Goal: Information Seeking & Learning: Find contact information

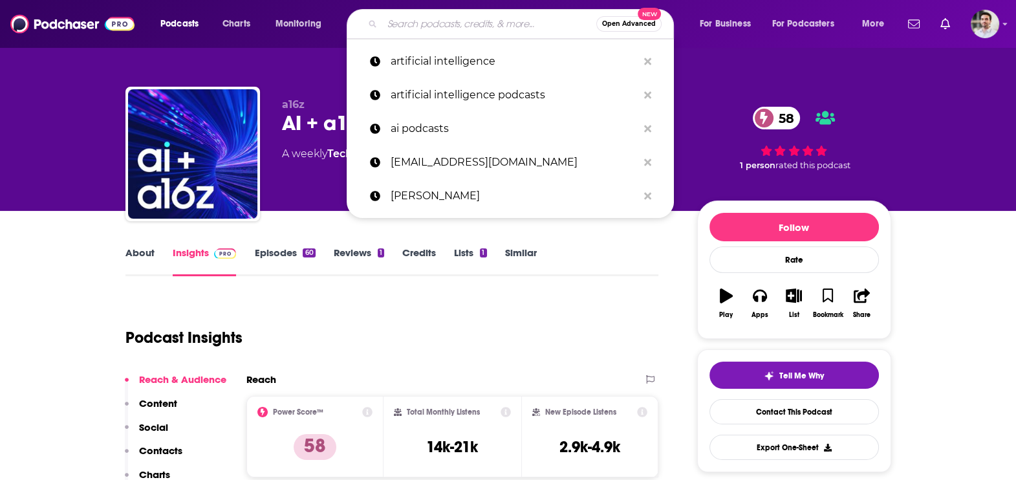
click at [410, 21] on input "Search podcasts, credits, & more..." at bounding box center [489, 24] width 214 height 21
click at [430, 58] on p "artificial intelligence" at bounding box center [514, 62] width 247 height 34
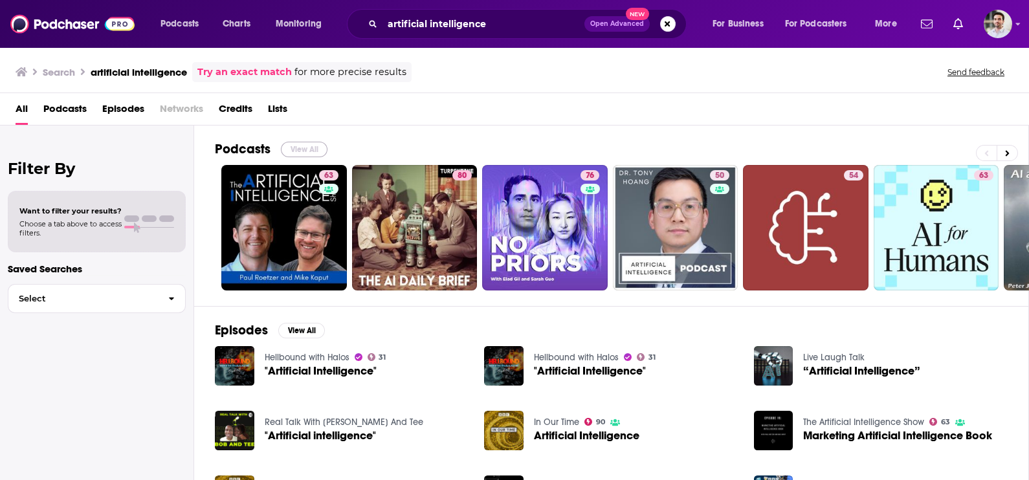
click at [303, 146] on button "View All" at bounding box center [304, 150] width 47 height 16
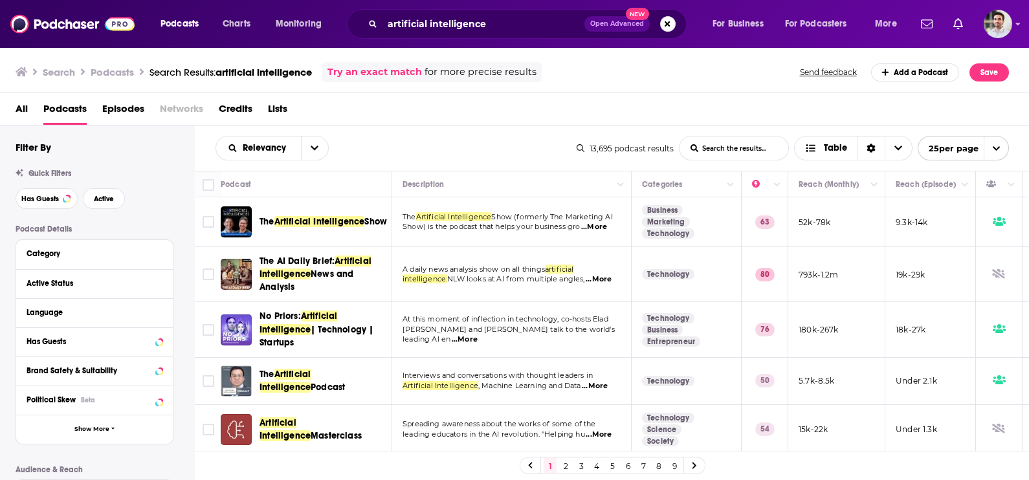
click at [578, 466] on link "3" at bounding box center [581, 466] width 13 height 16
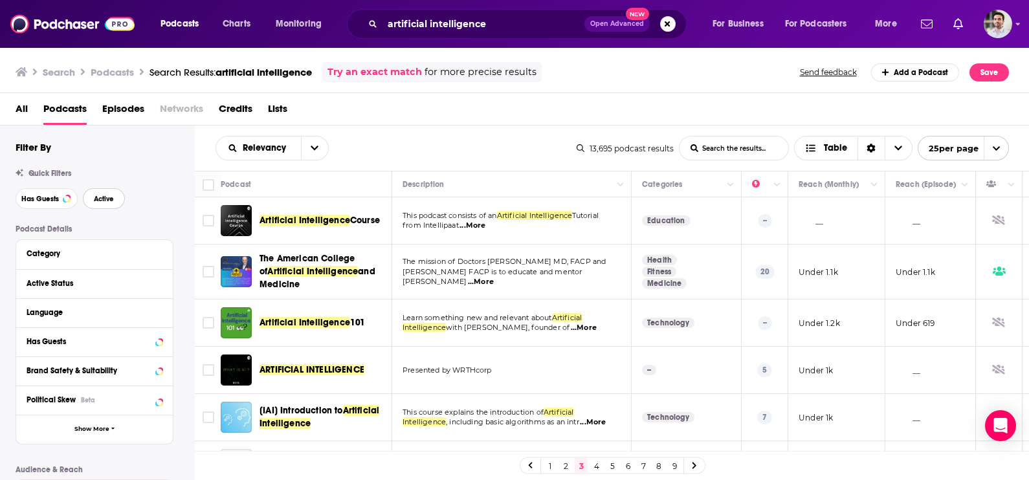
click at [108, 196] on span "Active" at bounding box center [104, 198] width 20 height 7
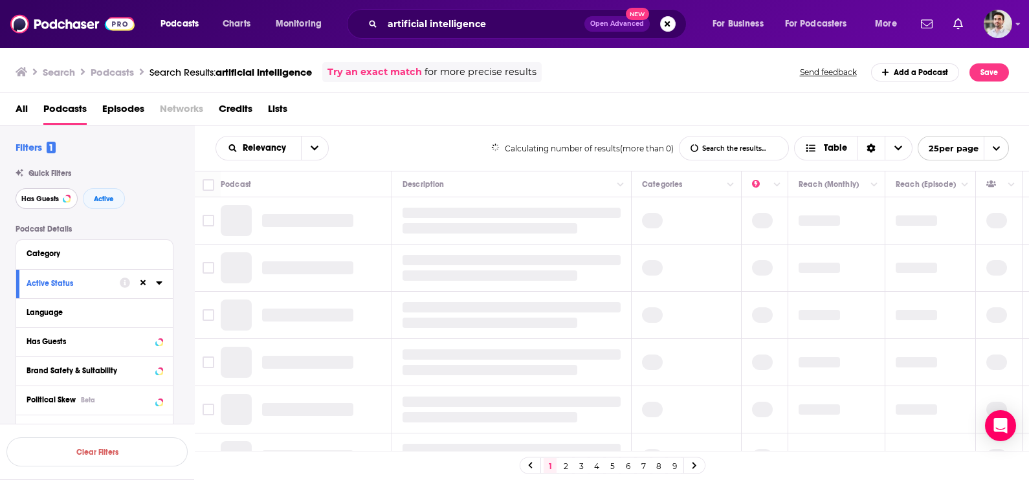
click at [54, 203] on span "Has Guests" at bounding box center [40, 198] width 38 height 7
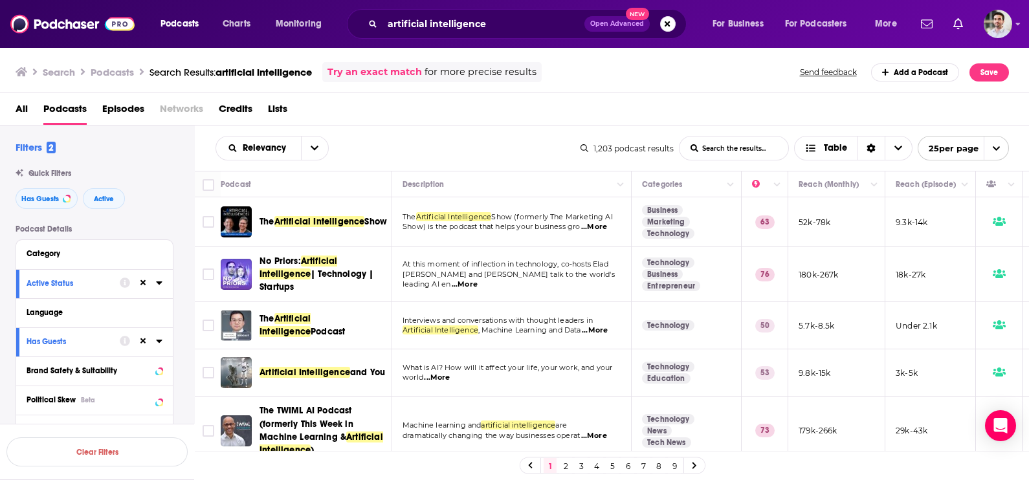
click at [580, 467] on link "3" at bounding box center [581, 466] width 13 height 16
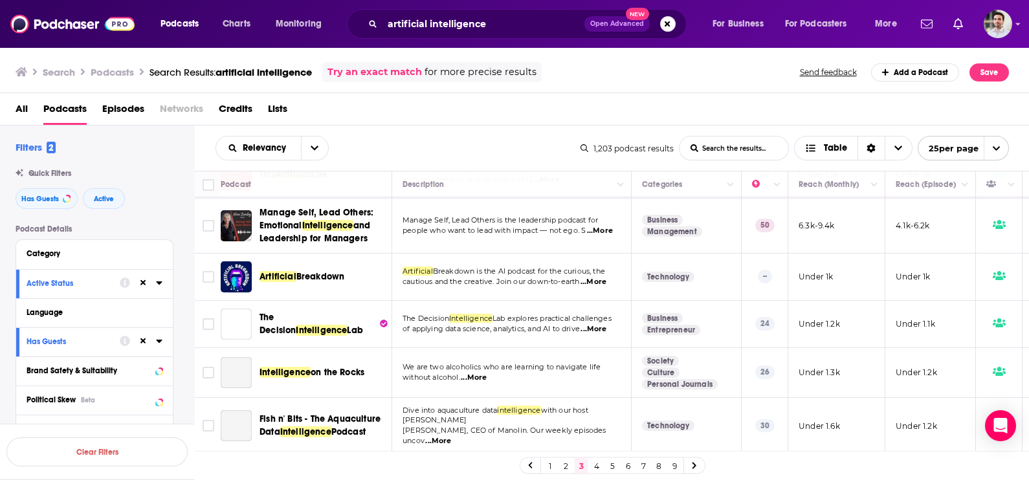
scroll to position [972, 0]
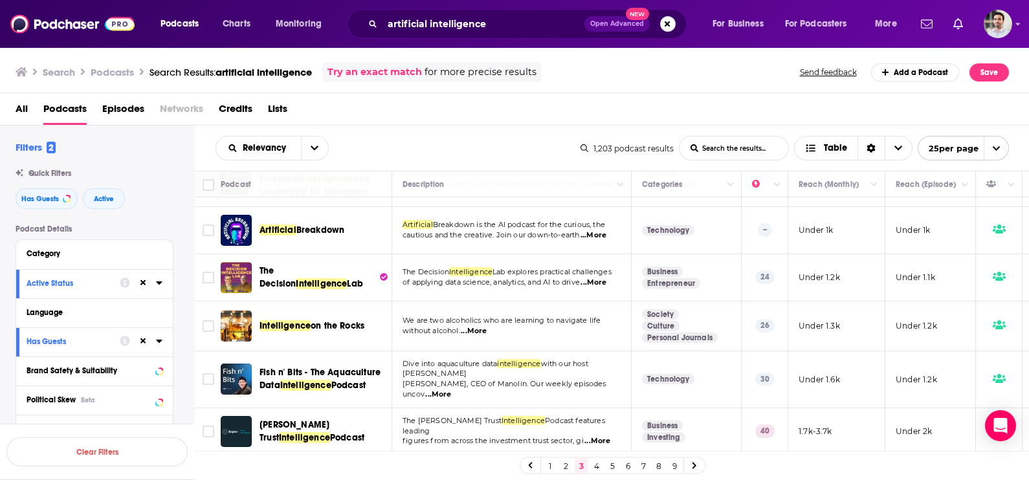
click at [593, 465] on link "4" at bounding box center [596, 466] width 13 height 16
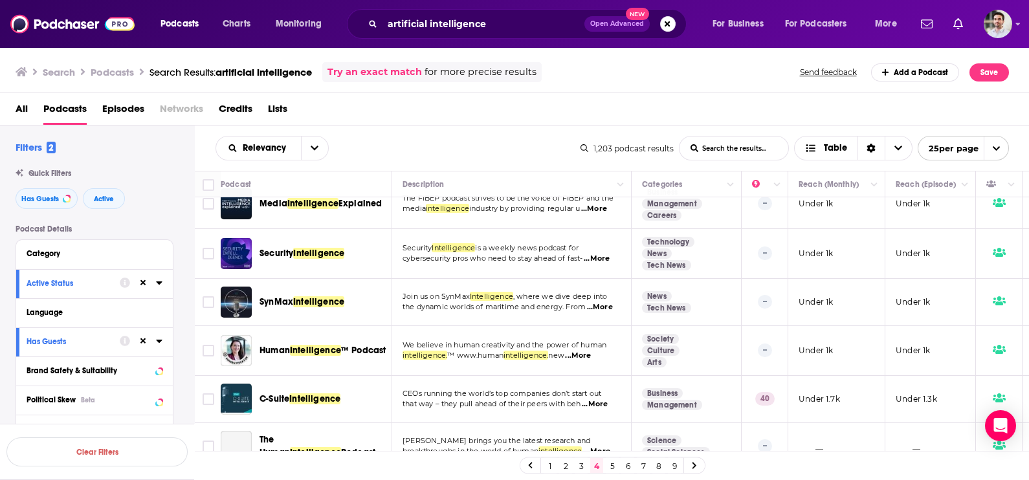
scroll to position [982, 0]
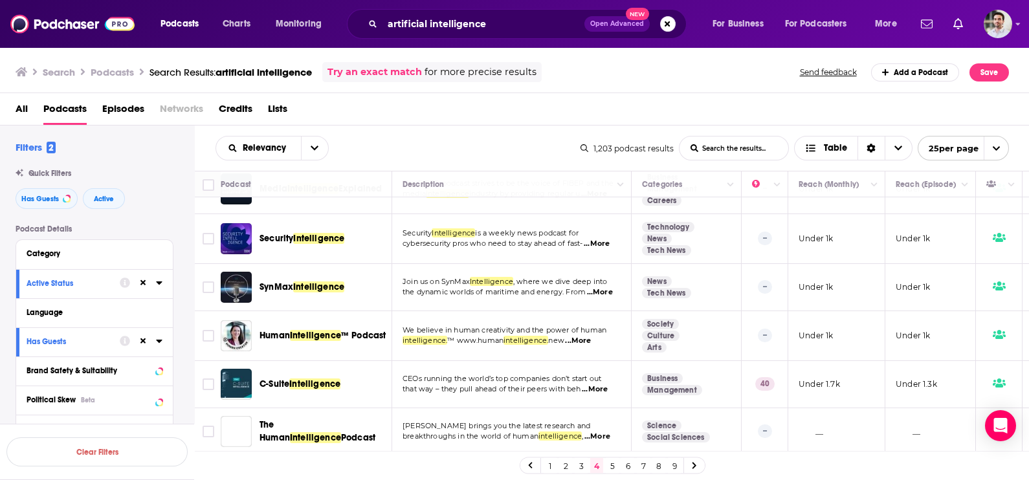
click at [615, 466] on link "5" at bounding box center [612, 466] width 13 height 16
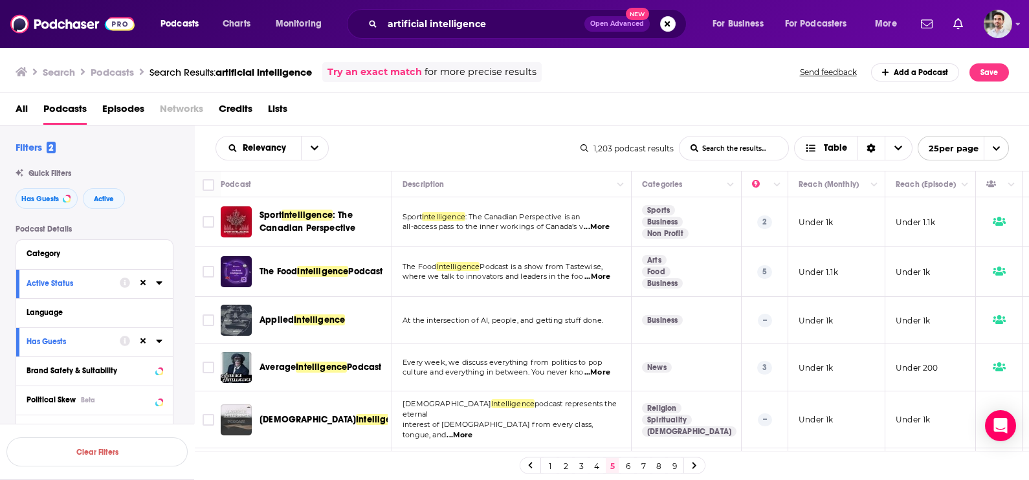
scroll to position [236, 0]
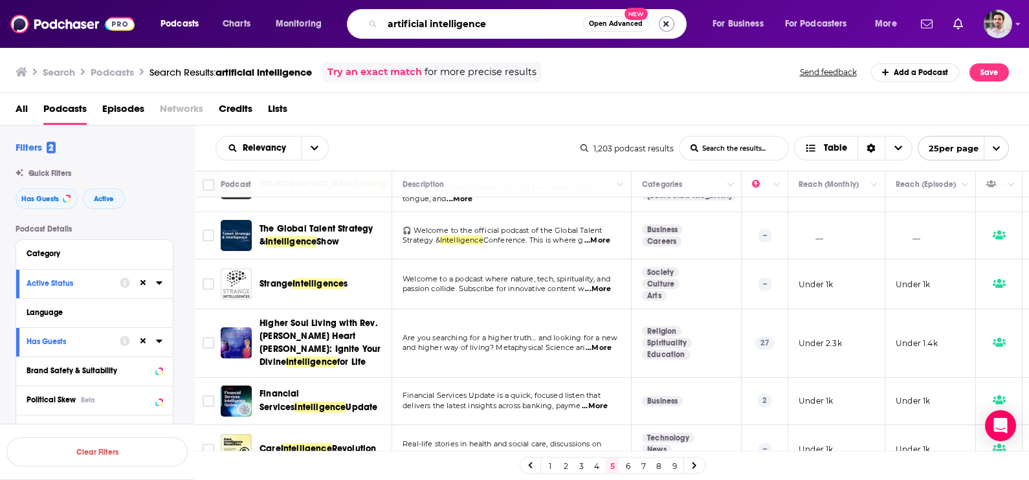
drag, startPoint x: 430, startPoint y: 23, endPoint x: 663, endPoint y: 25, distance: 232.3
click at [663, 25] on div "artificial intelligence Open Advanced New" at bounding box center [517, 24] width 340 height 30
type input "artificial ai"
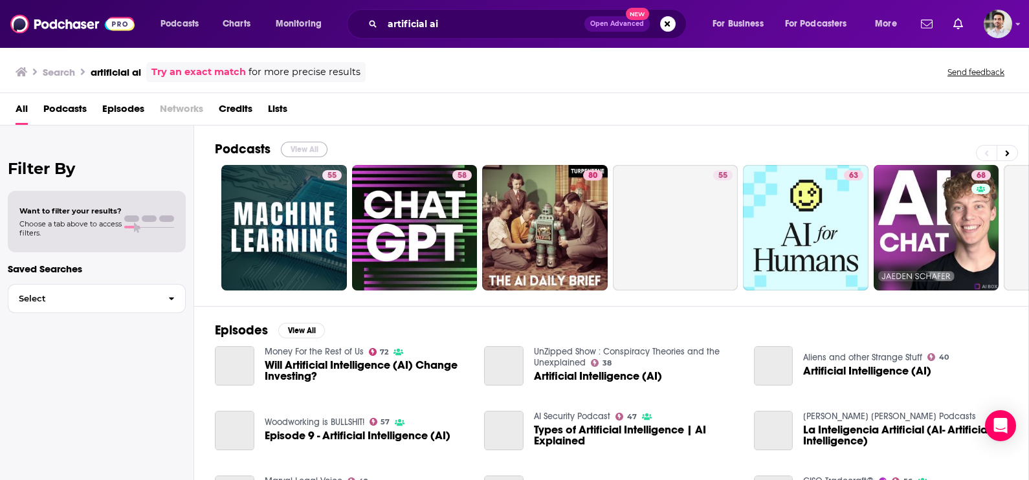
click at [307, 146] on button "View All" at bounding box center [304, 150] width 47 height 16
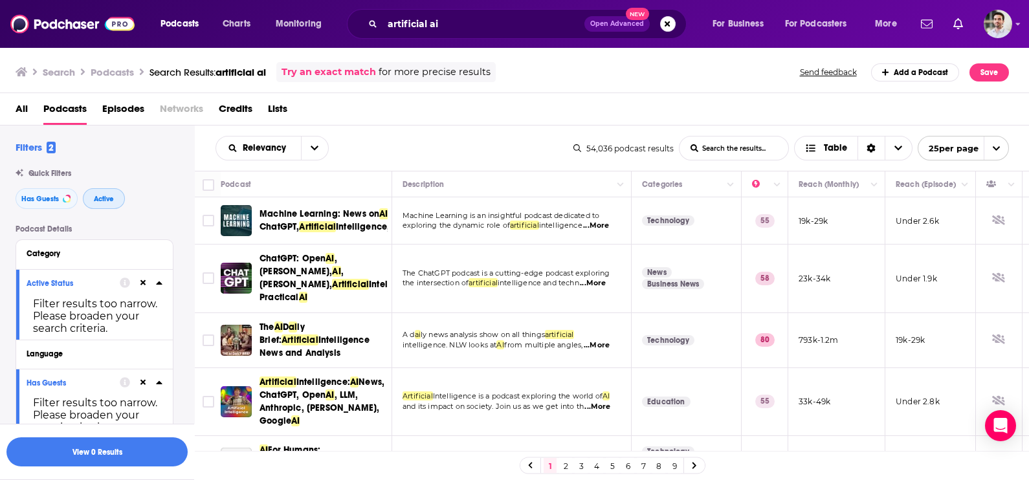
click at [102, 203] on span "Active" at bounding box center [104, 198] width 20 height 7
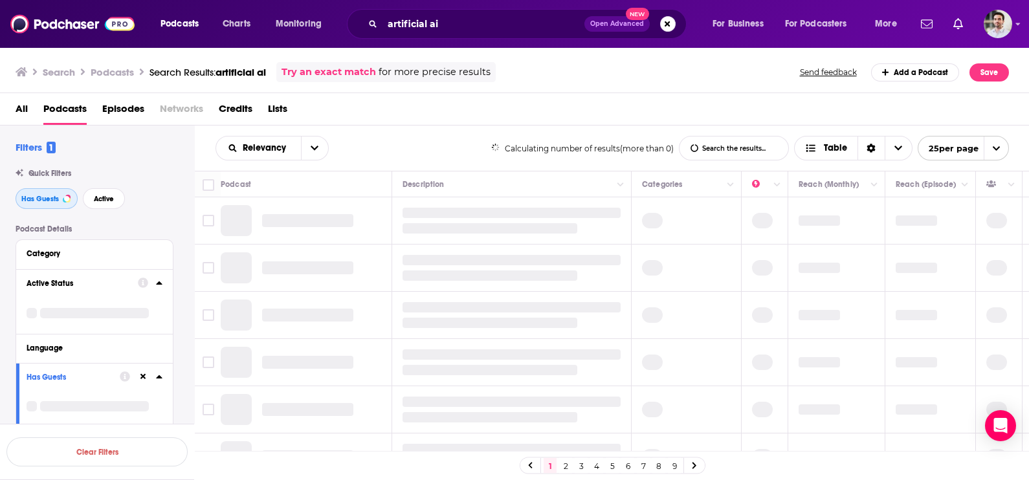
click at [39, 201] on span "Has Guests" at bounding box center [40, 198] width 38 height 7
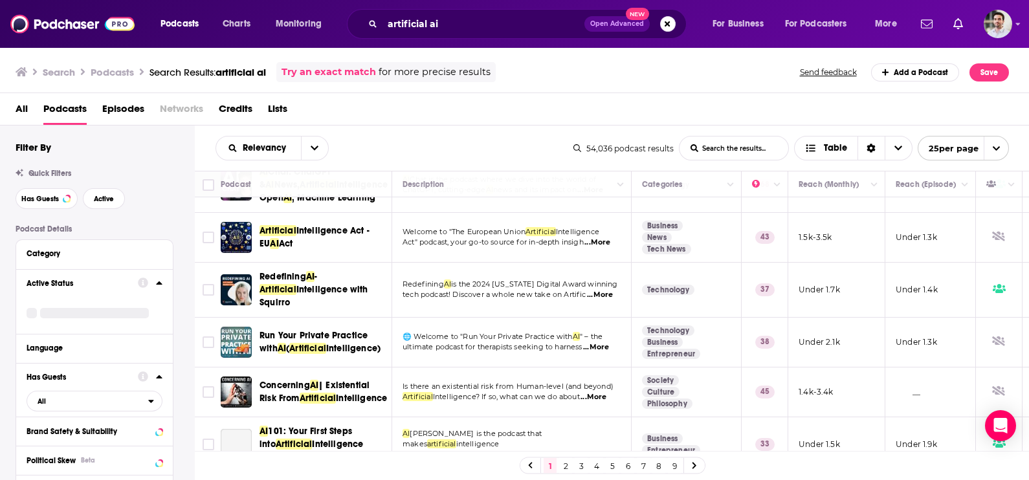
scroll to position [340, 0]
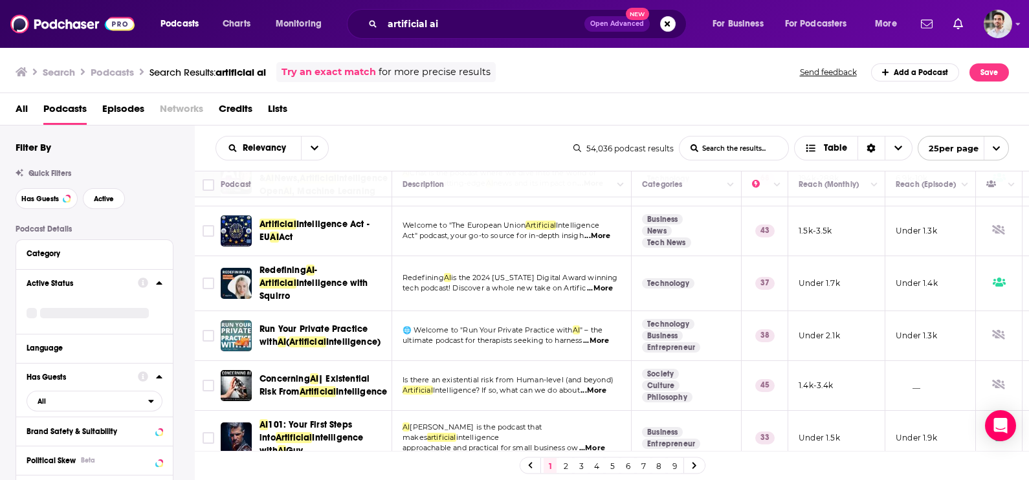
click at [603, 241] on span "...More" at bounding box center [597, 236] width 26 height 10
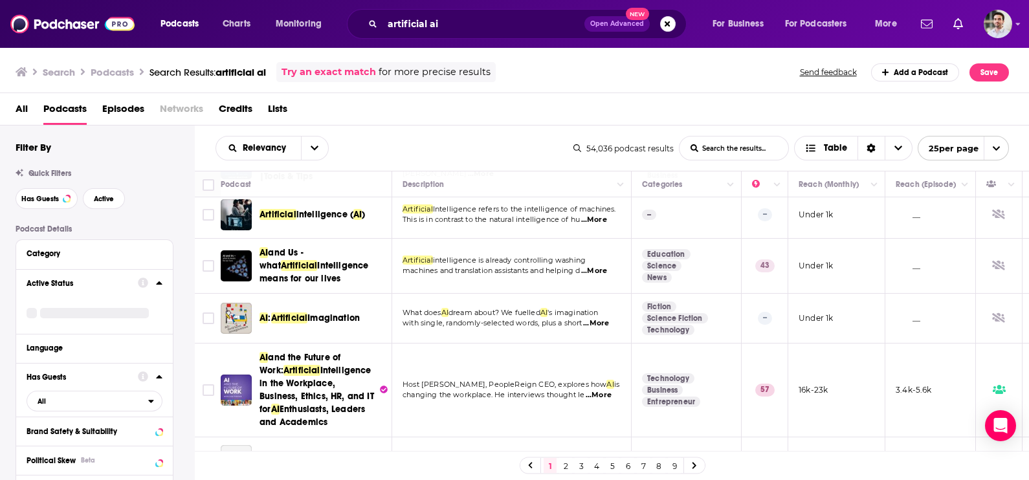
scroll to position [1137, 0]
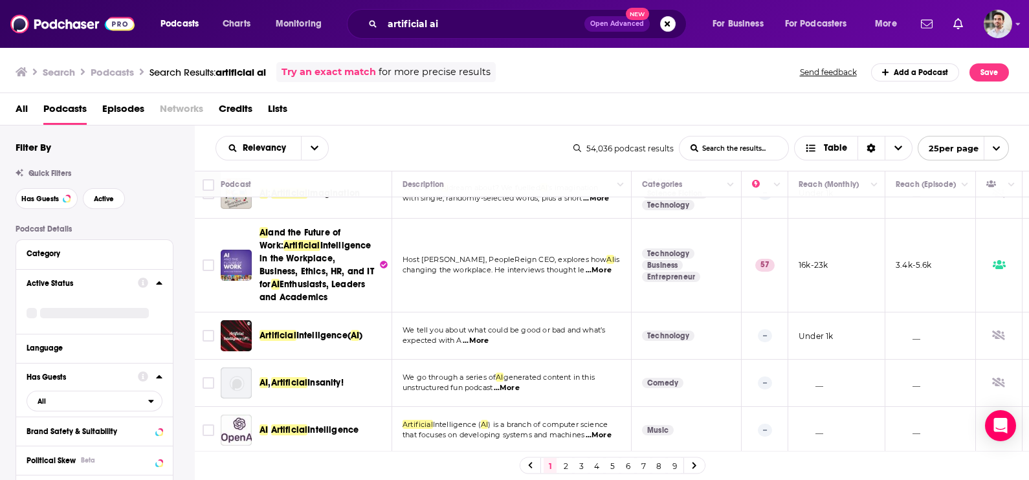
click at [563, 470] on link "2" at bounding box center [565, 466] width 13 height 16
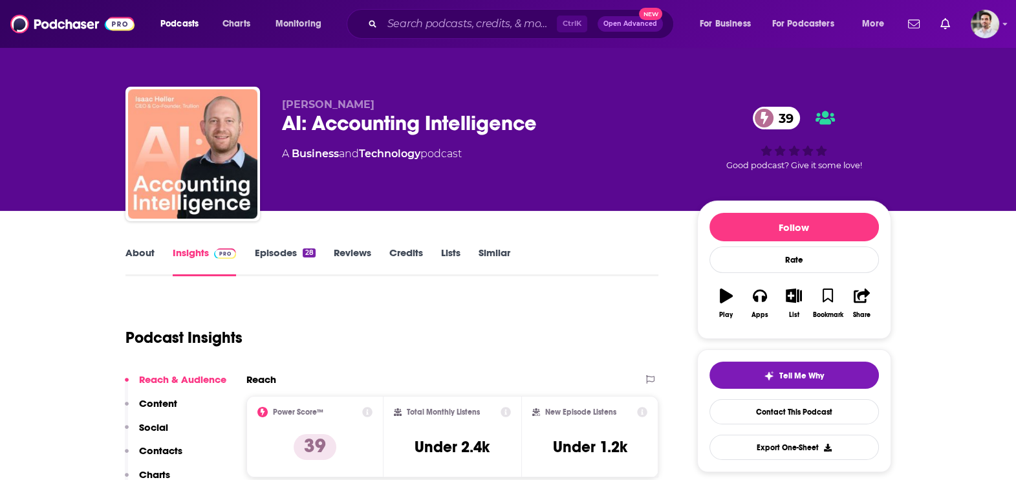
click at [150, 454] on p "Contacts" at bounding box center [160, 451] width 43 height 12
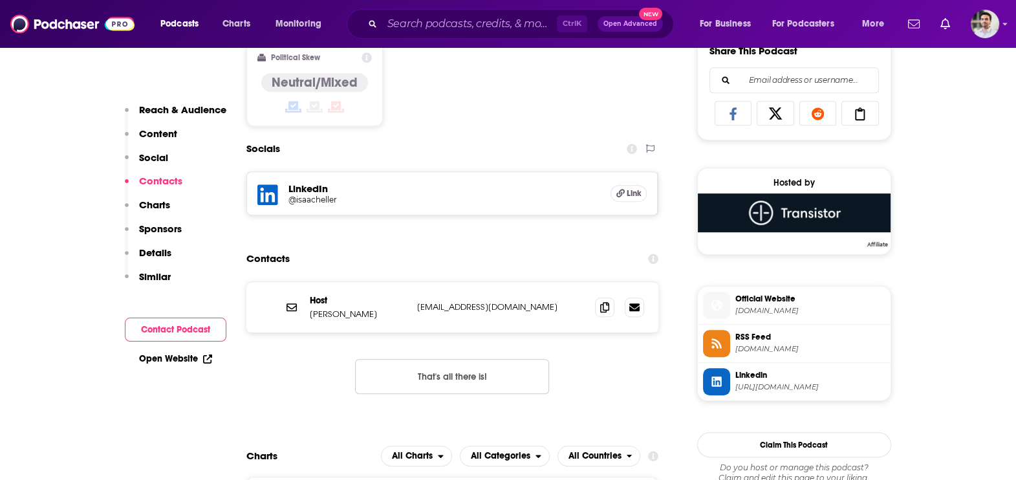
scroll to position [892, 0]
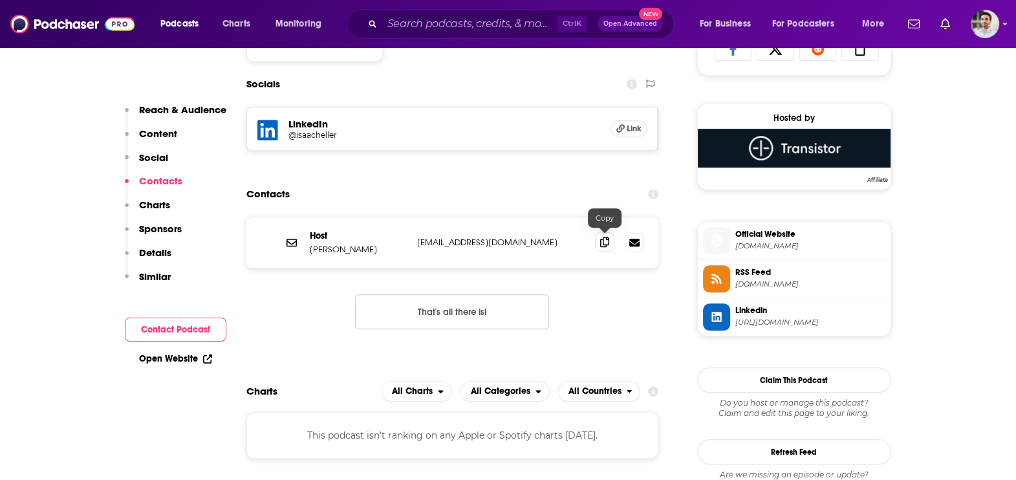
click at [610, 237] on span at bounding box center [604, 241] width 19 height 19
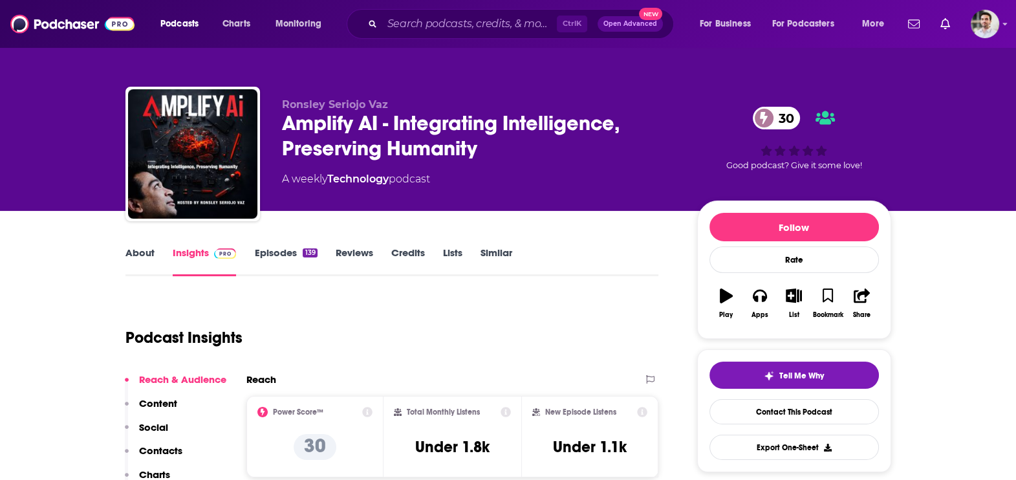
click at [170, 448] on p "Contacts" at bounding box center [160, 451] width 43 height 12
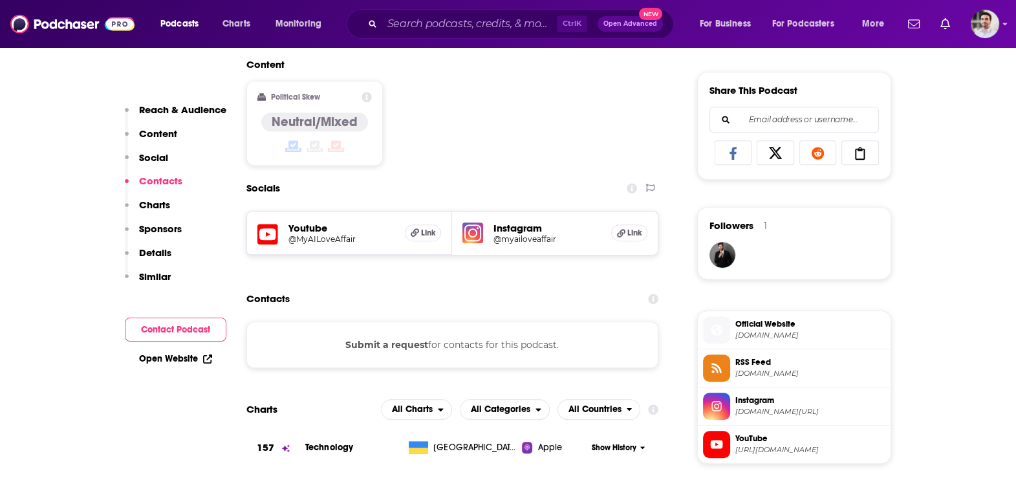
scroll to position [892, 0]
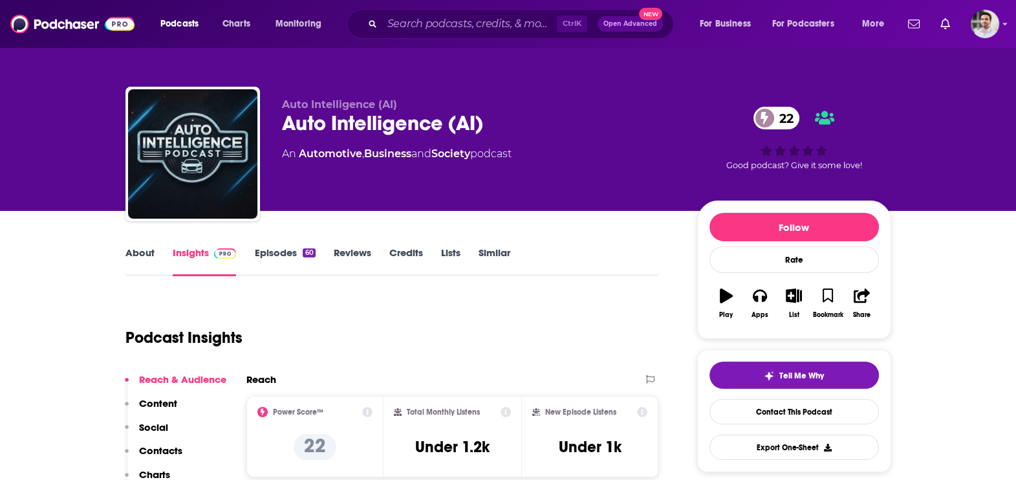
click at [150, 452] on p "Contacts" at bounding box center [160, 451] width 43 height 12
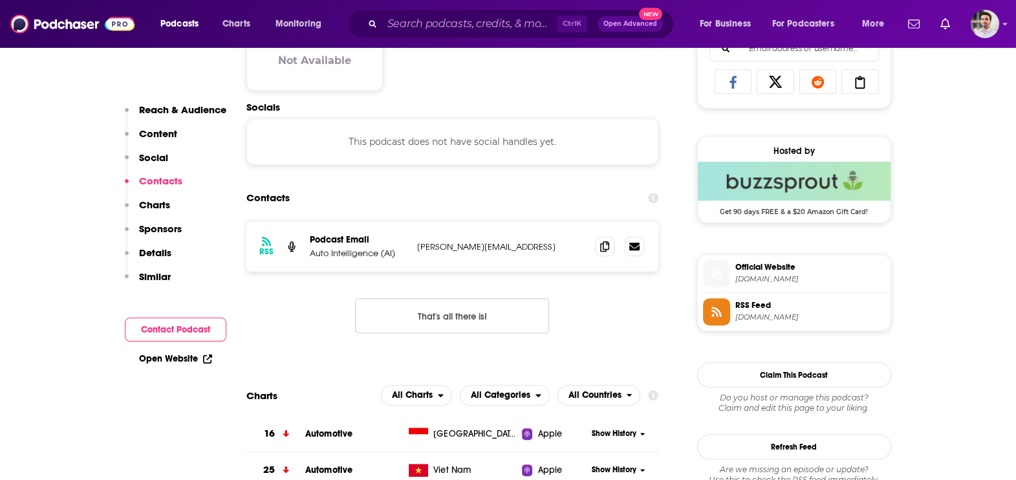
scroll to position [863, 0]
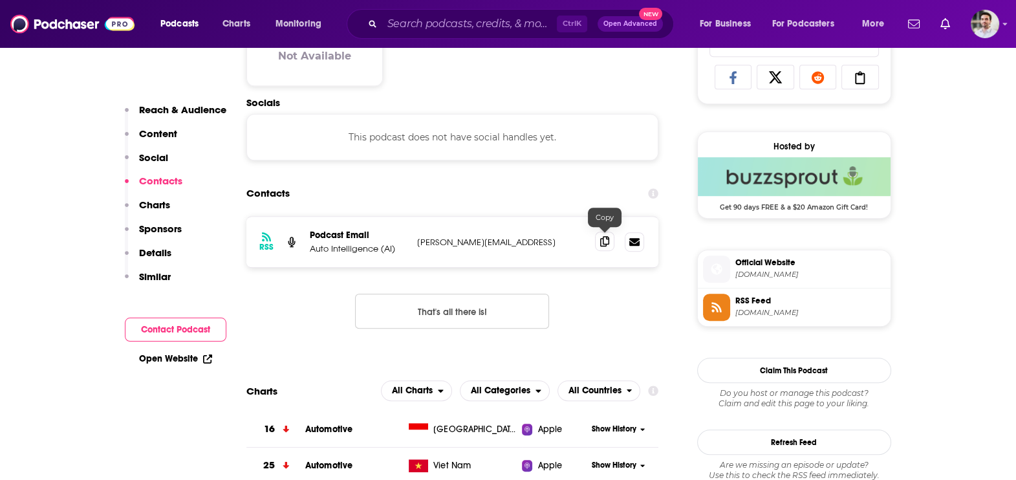
click at [599, 243] on span at bounding box center [604, 241] width 19 height 19
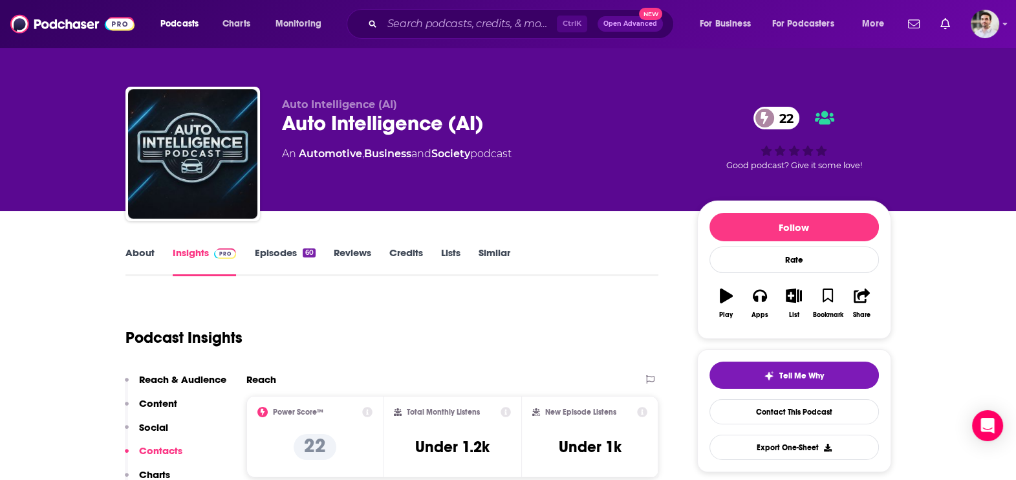
click at [143, 254] on link "About" at bounding box center [140, 262] width 29 height 30
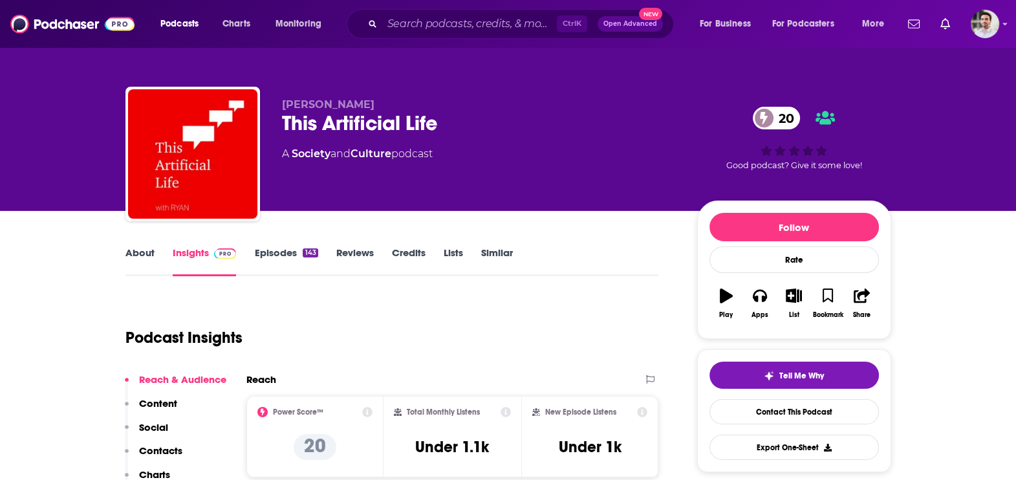
click at [172, 453] on p "Contacts" at bounding box center [160, 451] width 43 height 12
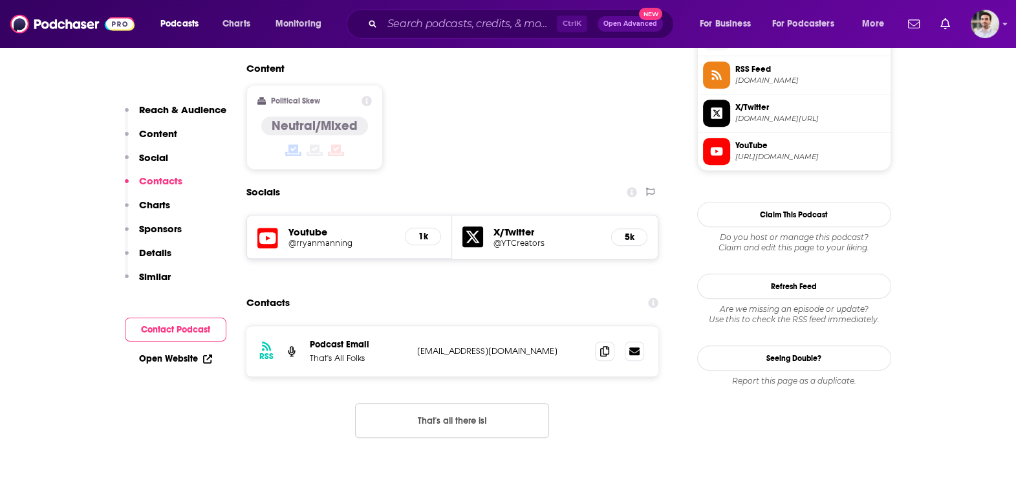
scroll to position [1035, 0]
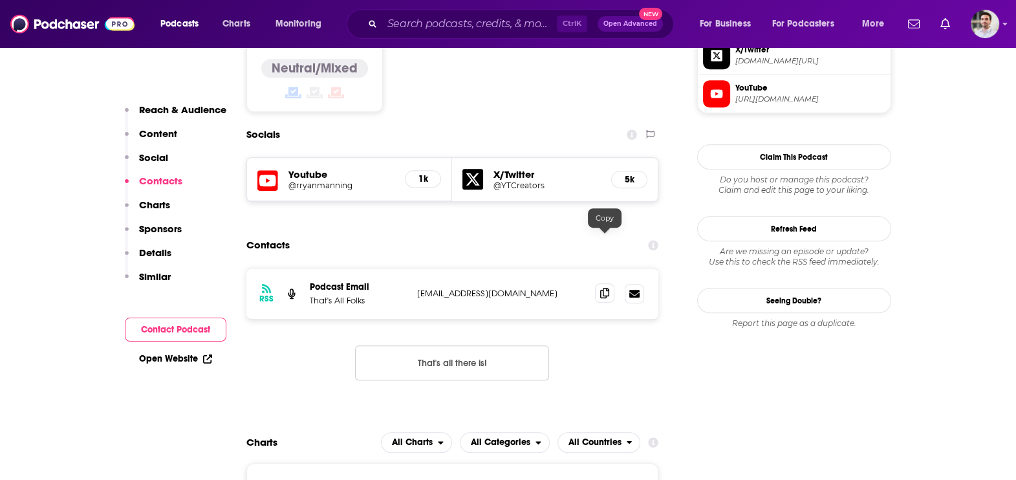
click at [599, 283] on span at bounding box center [604, 292] width 19 height 19
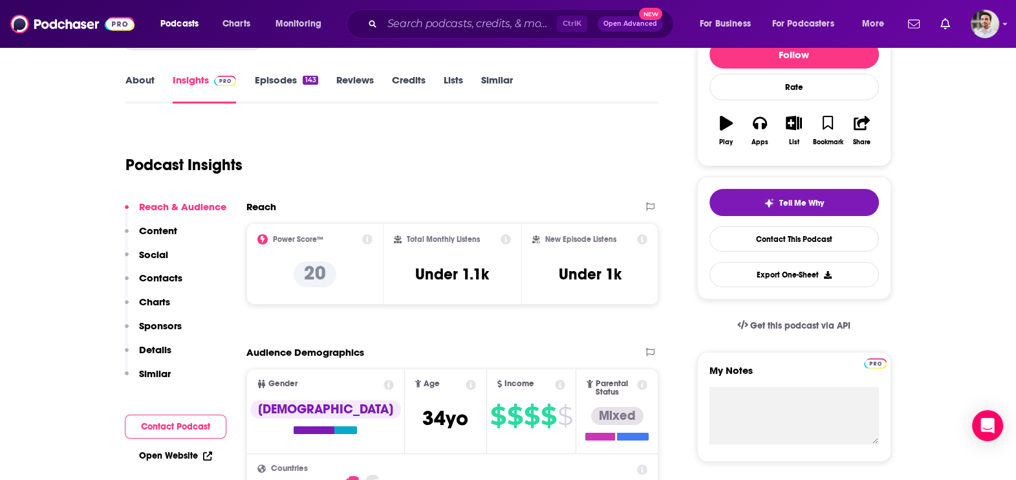
scroll to position [0, 0]
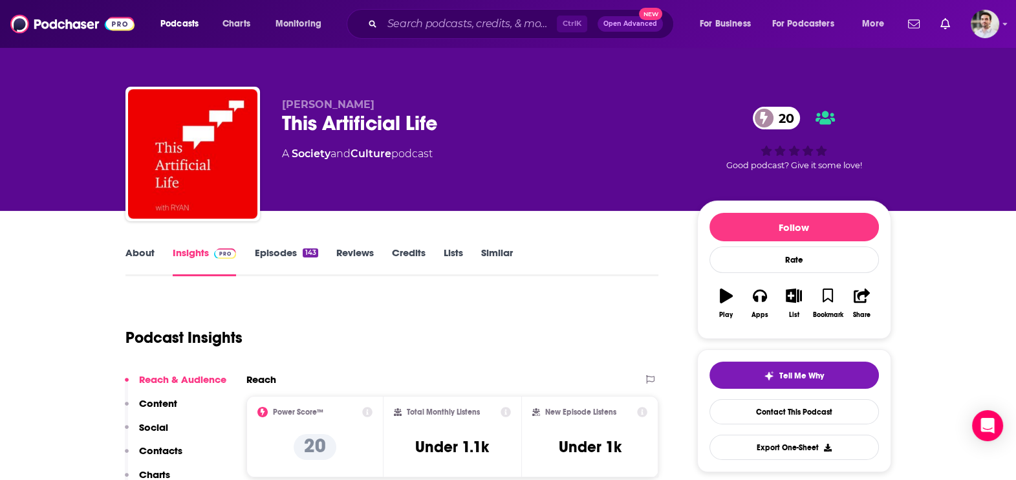
click at [131, 252] on link "About" at bounding box center [140, 262] width 29 height 30
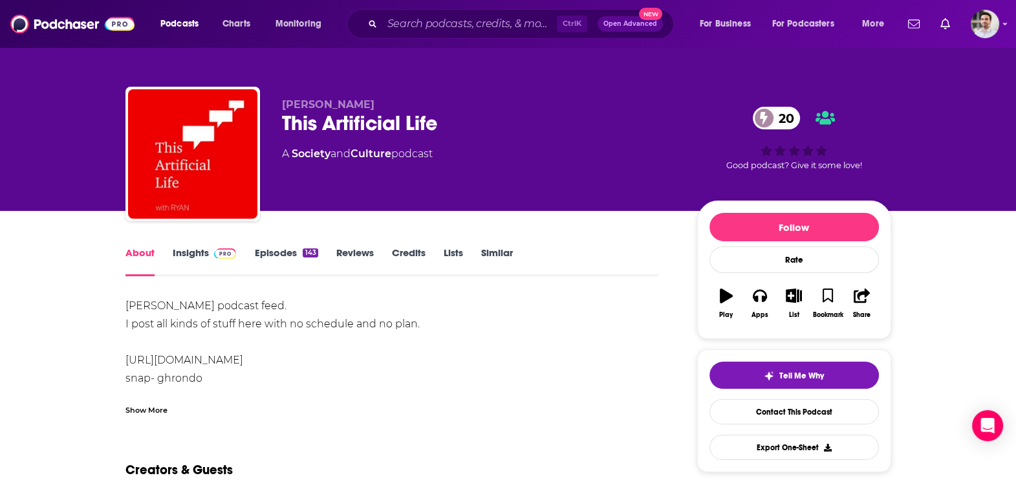
click at [155, 407] on div "Show More" at bounding box center [147, 409] width 42 height 12
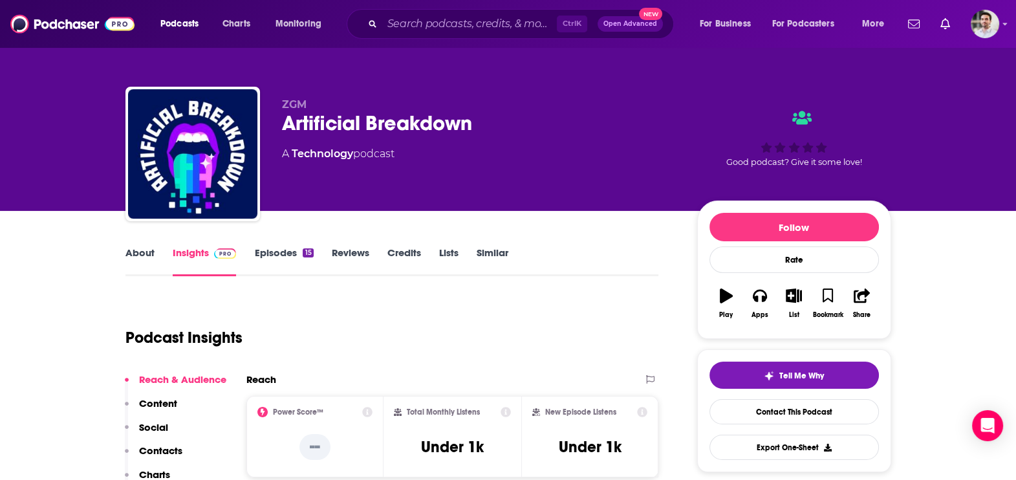
click at [168, 448] on p "Contacts" at bounding box center [160, 451] width 43 height 12
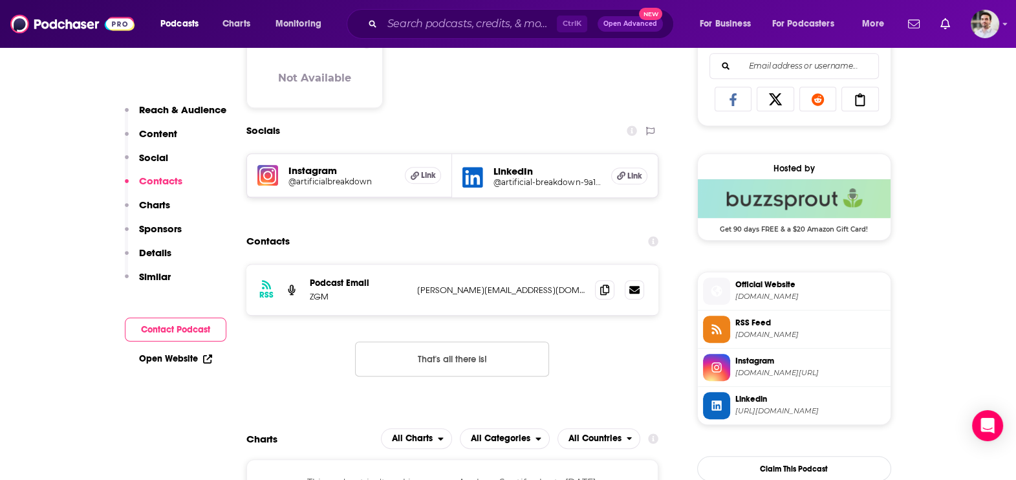
scroll to position [888, 0]
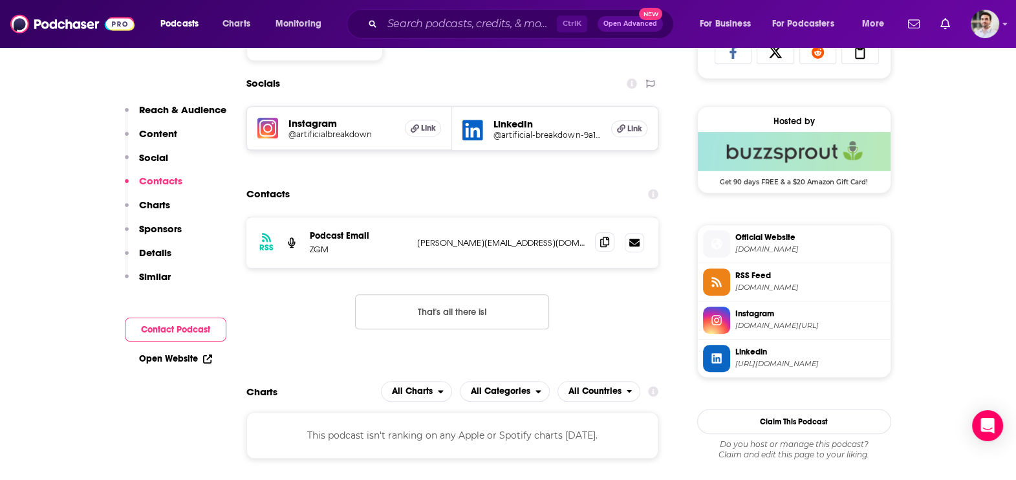
click at [610, 246] on span at bounding box center [604, 241] width 19 height 19
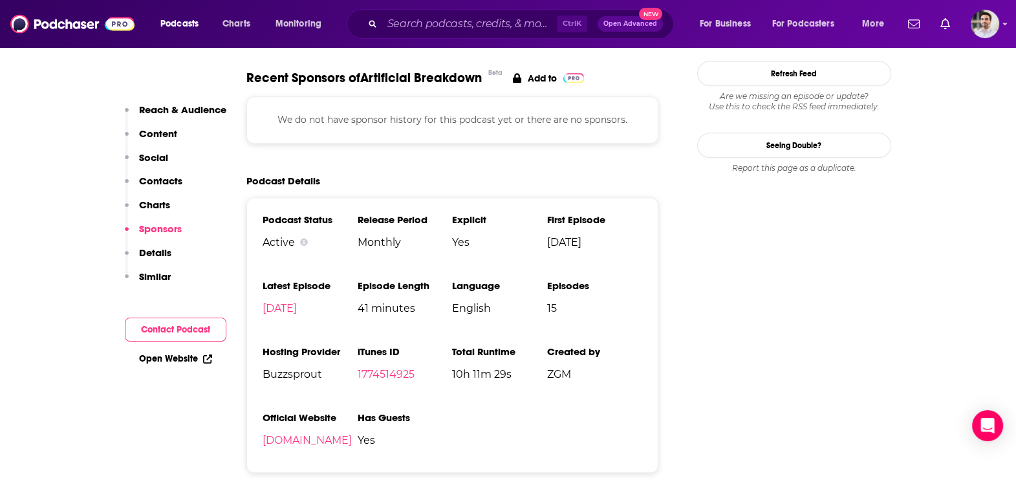
scroll to position [0, 0]
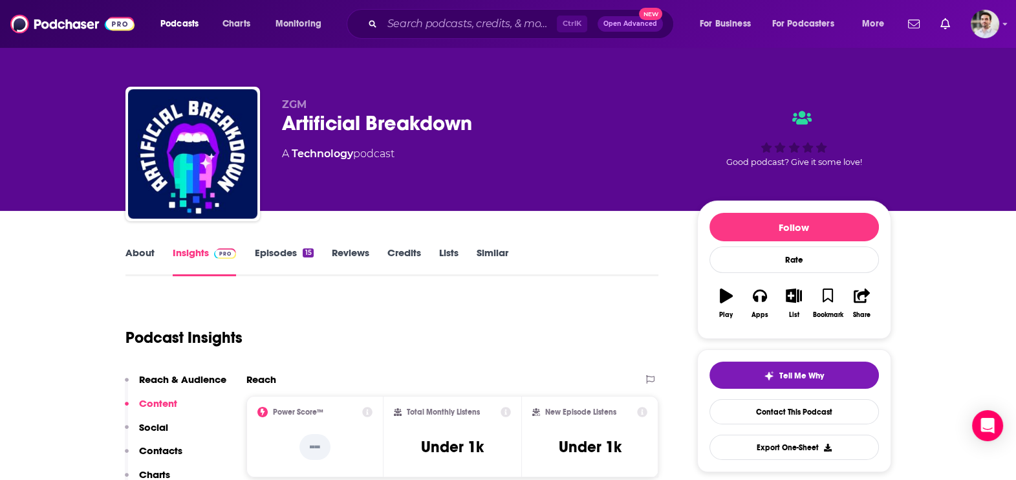
click at [127, 267] on link "About" at bounding box center [140, 262] width 29 height 30
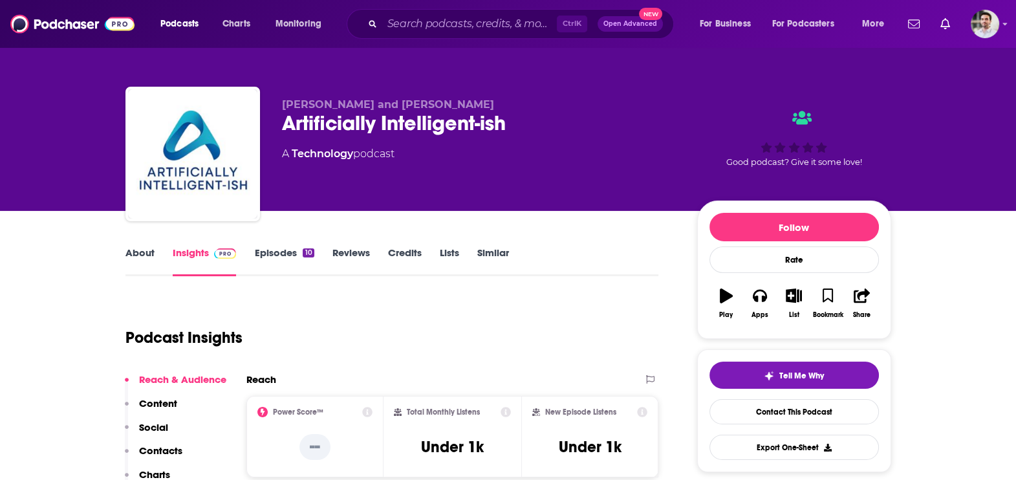
click at [149, 451] on p "Contacts" at bounding box center [160, 451] width 43 height 12
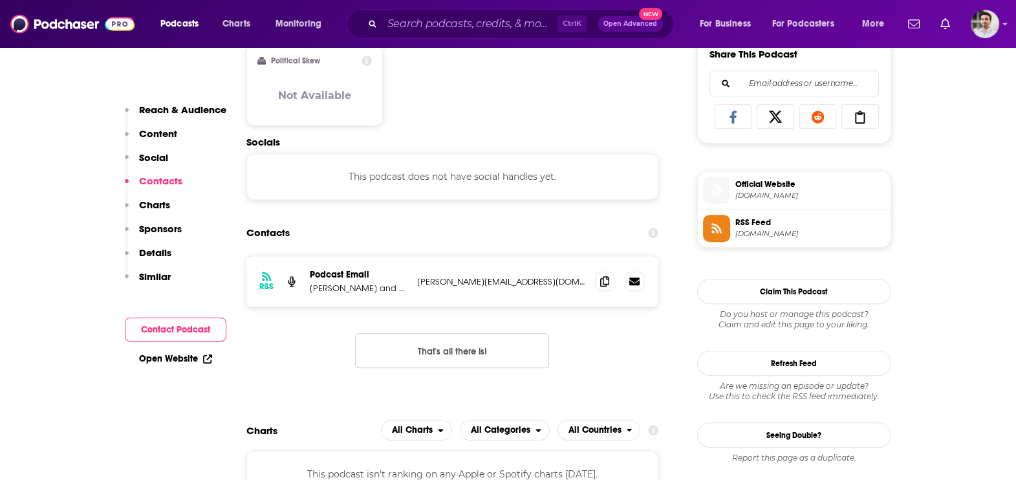
scroll to position [863, 0]
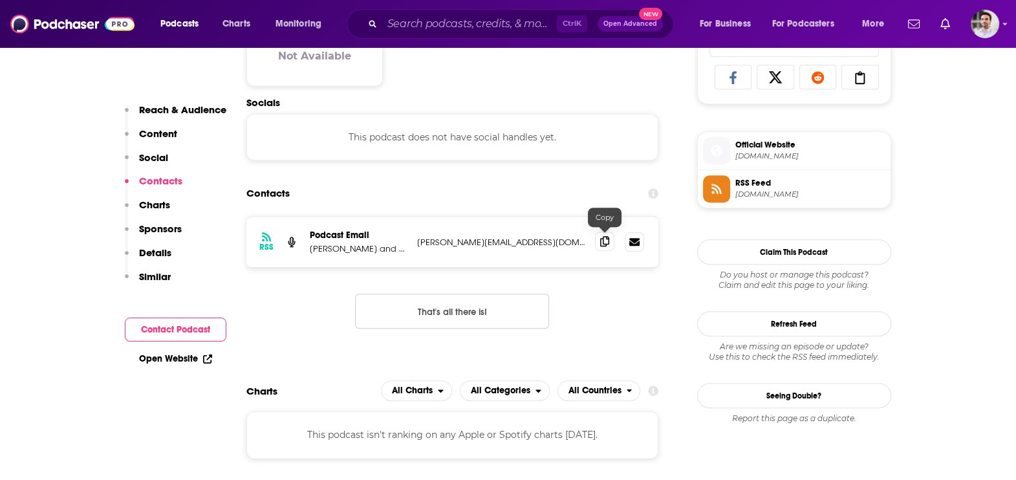
click at [606, 249] on span at bounding box center [604, 241] width 19 height 19
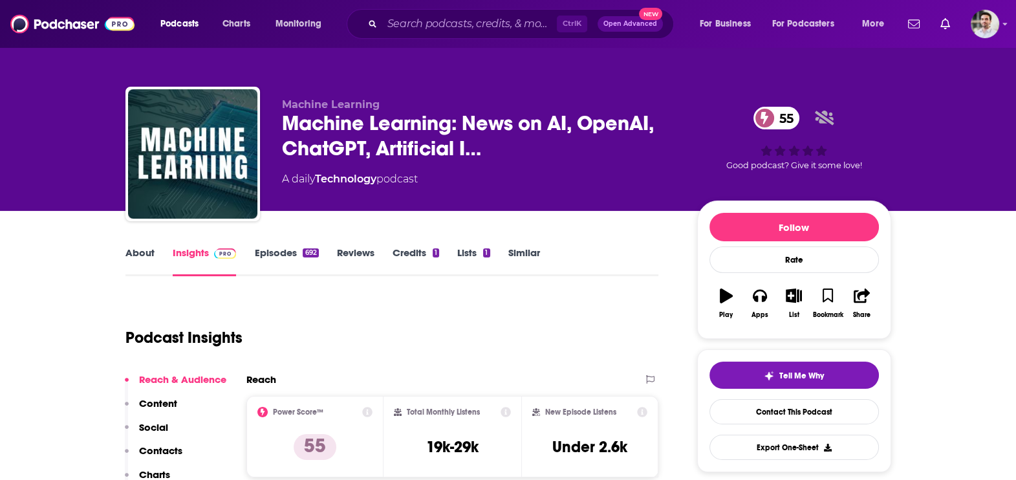
click at [175, 450] on p "Contacts" at bounding box center [160, 451] width 43 height 12
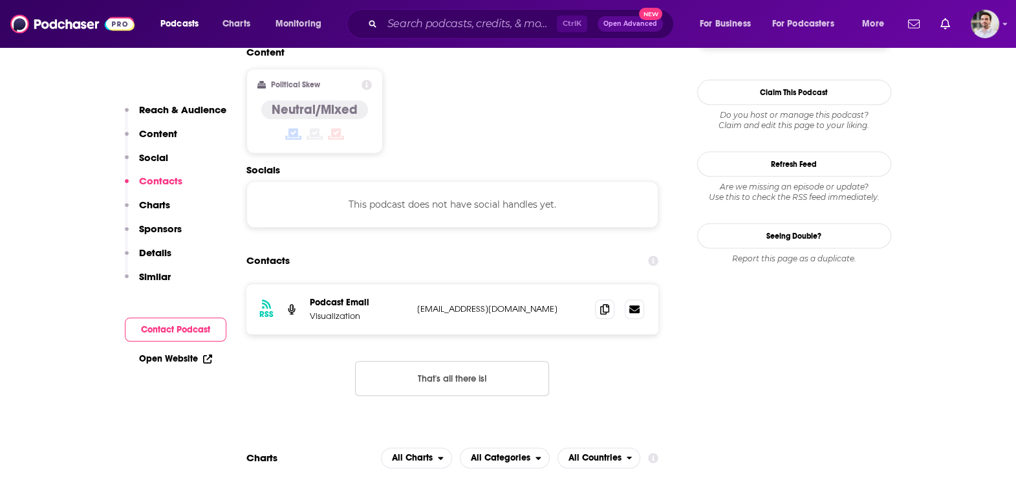
scroll to position [1024, 0]
click at [597, 298] on span at bounding box center [604, 307] width 19 height 19
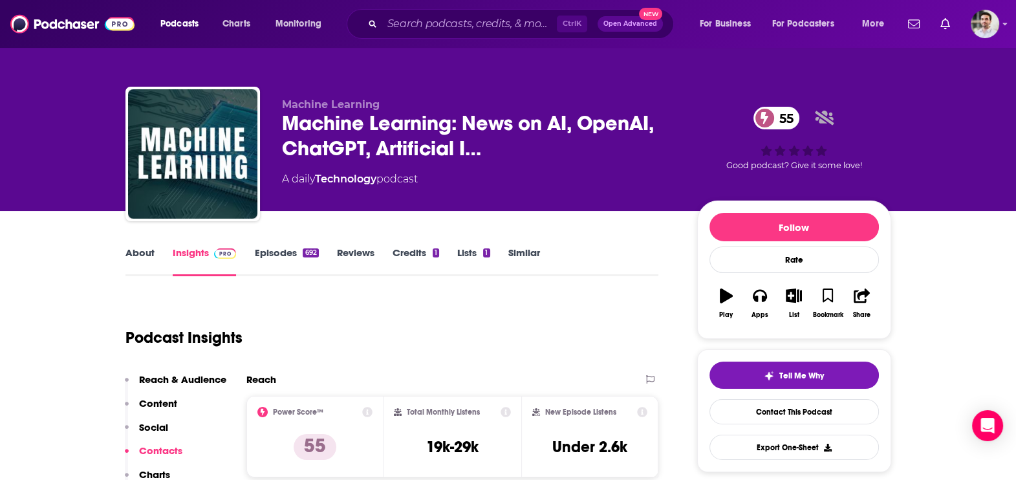
click at [152, 252] on link "About" at bounding box center [140, 262] width 29 height 30
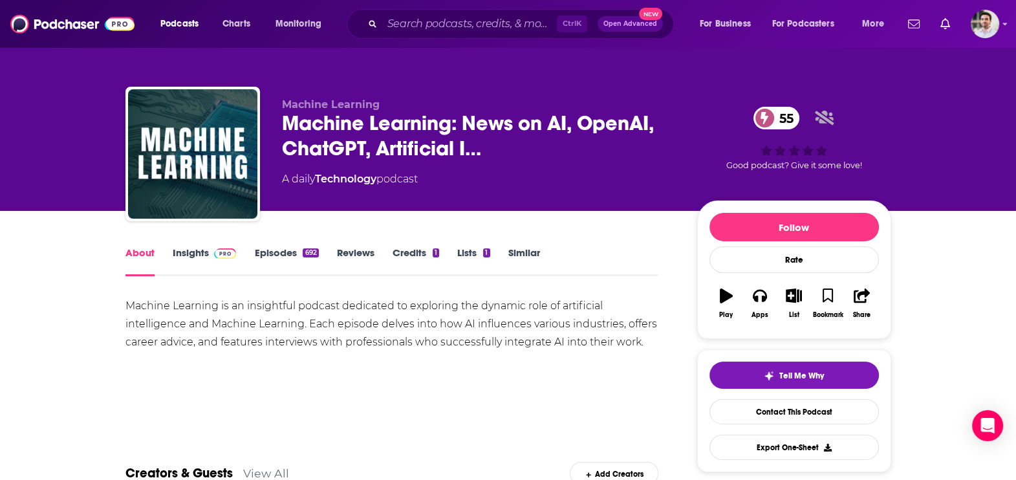
click at [285, 259] on link "Episodes 692" at bounding box center [286, 262] width 64 height 30
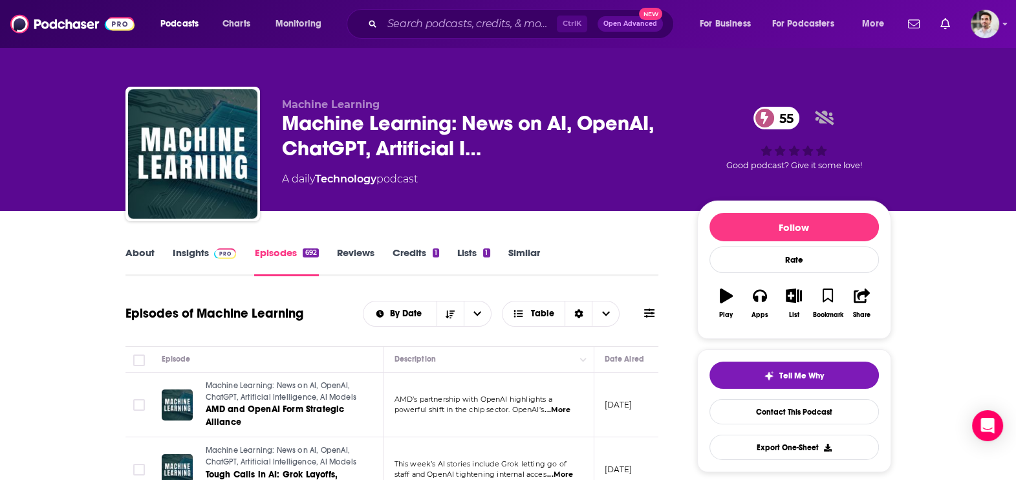
scroll to position [420, 0]
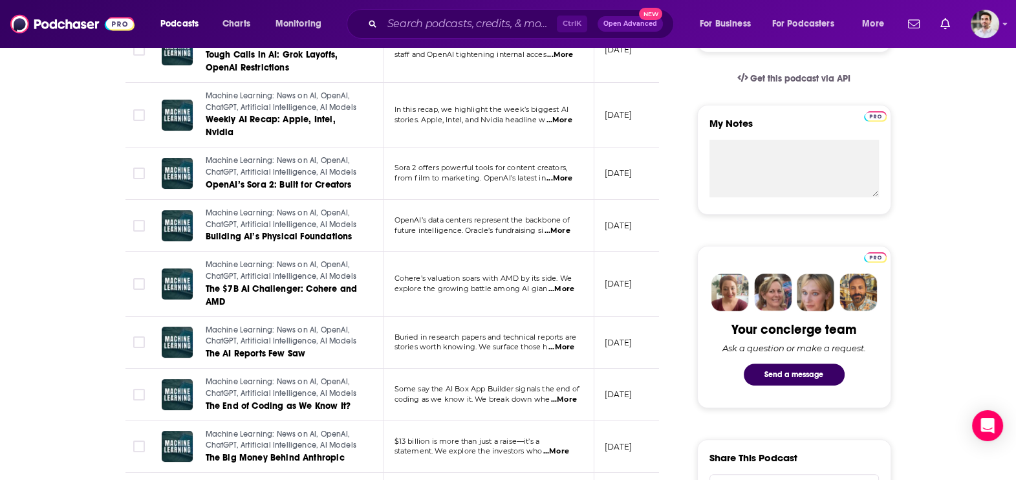
click at [560, 120] on span "...More" at bounding box center [560, 120] width 26 height 10
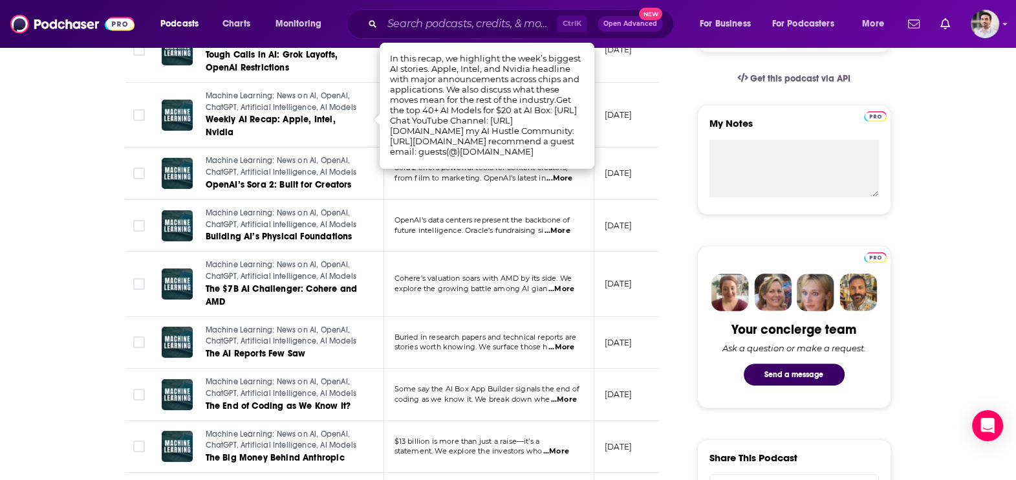
scroll to position [0, 0]
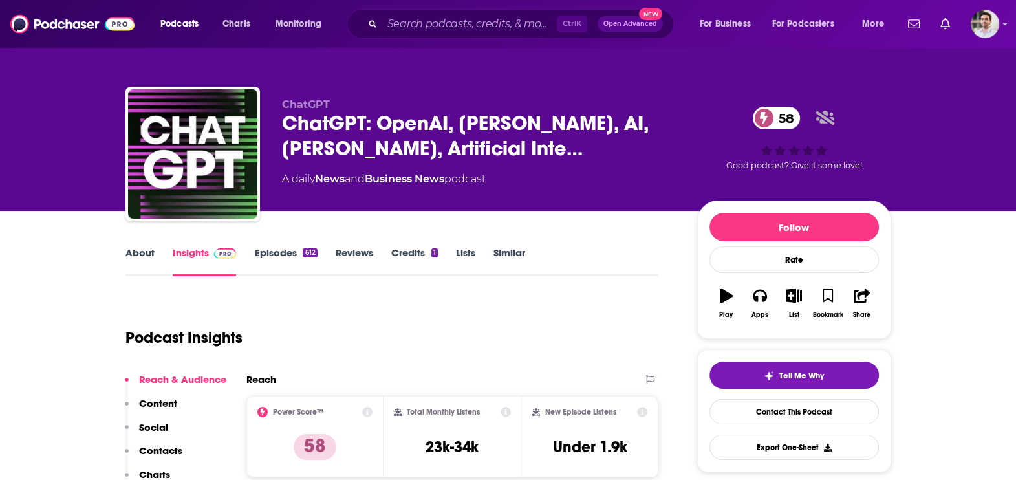
click at [145, 262] on link "About" at bounding box center [140, 262] width 29 height 30
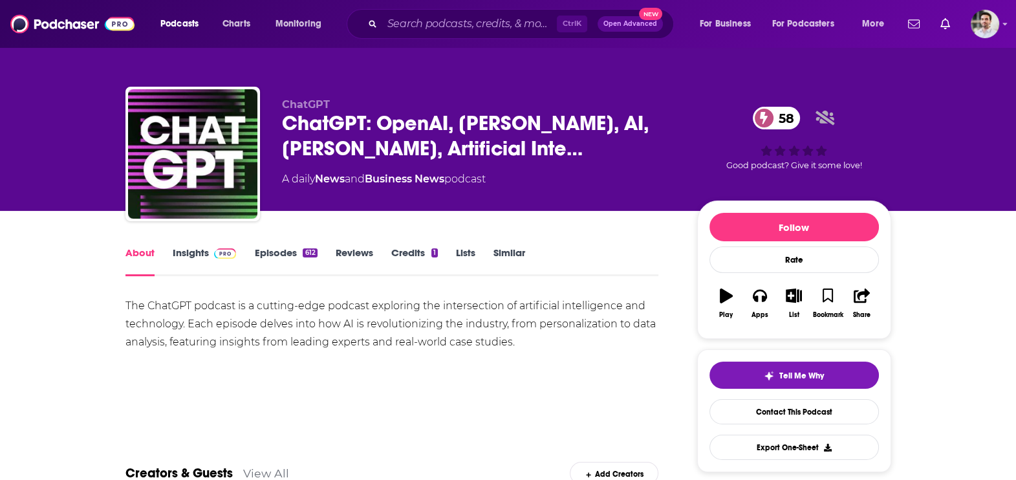
click at [203, 248] on link "Insights" at bounding box center [205, 262] width 64 height 30
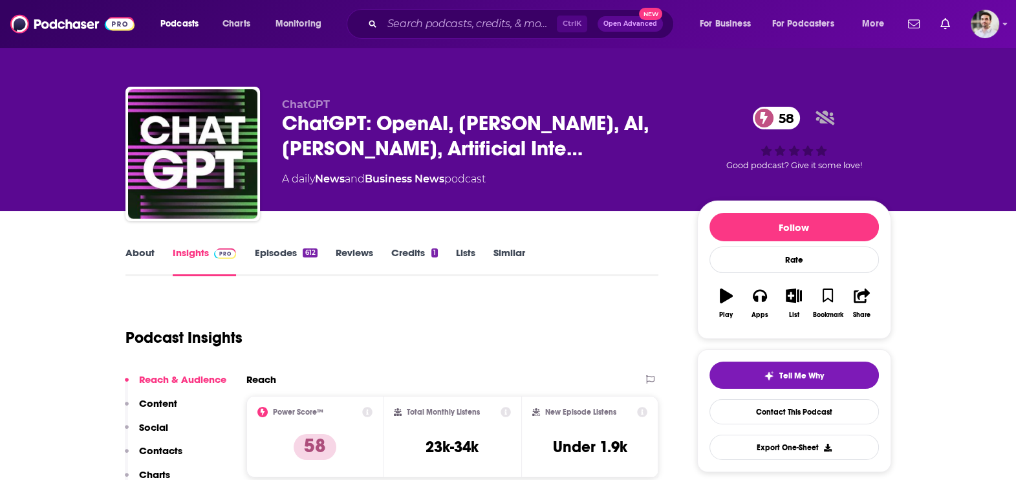
click at [166, 445] on p "Contacts" at bounding box center [160, 451] width 43 height 12
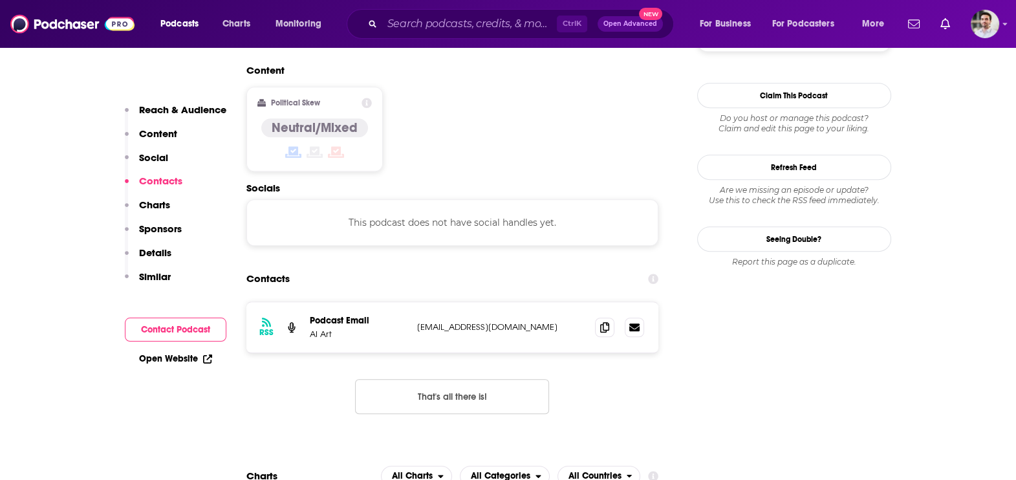
scroll to position [1024, 0]
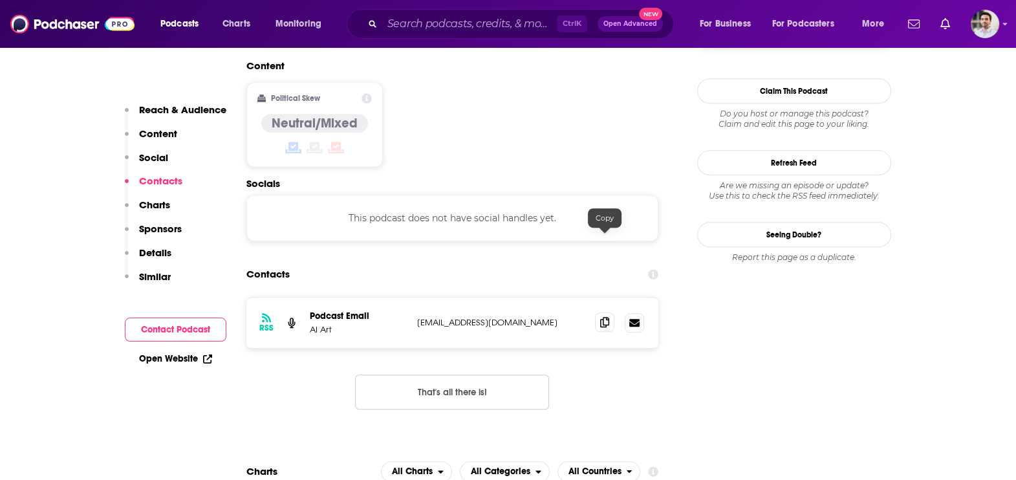
click at [596, 313] on span at bounding box center [604, 322] width 19 height 19
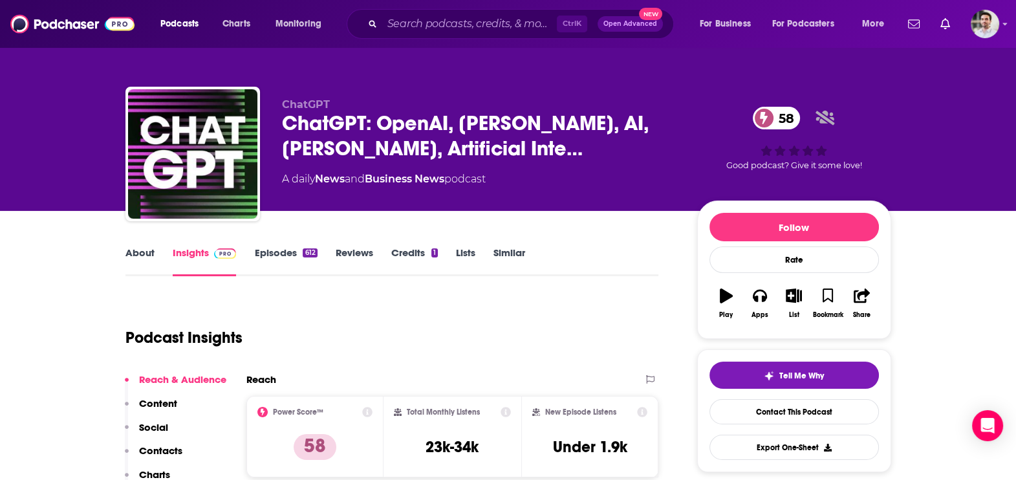
click at [280, 256] on link "Episodes 612" at bounding box center [285, 262] width 63 height 30
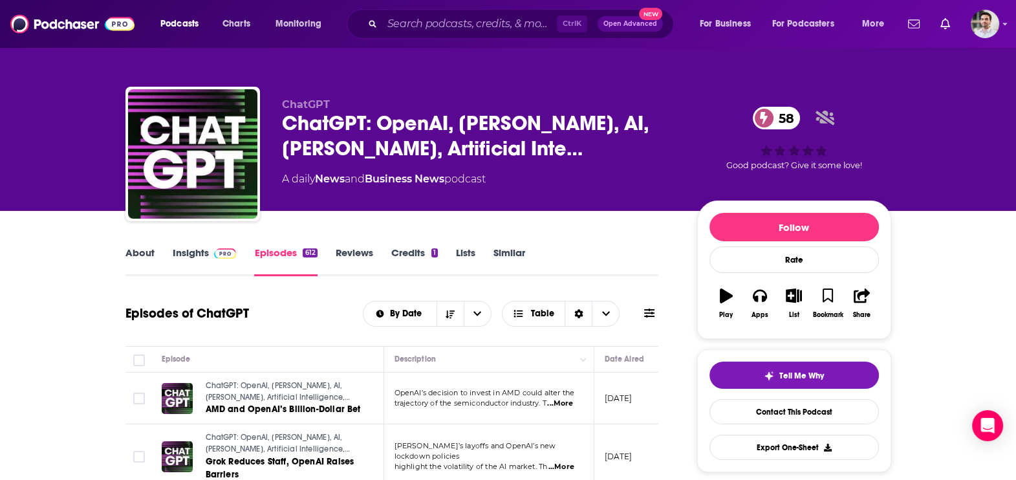
click at [560, 403] on span "...More" at bounding box center [560, 404] width 26 height 10
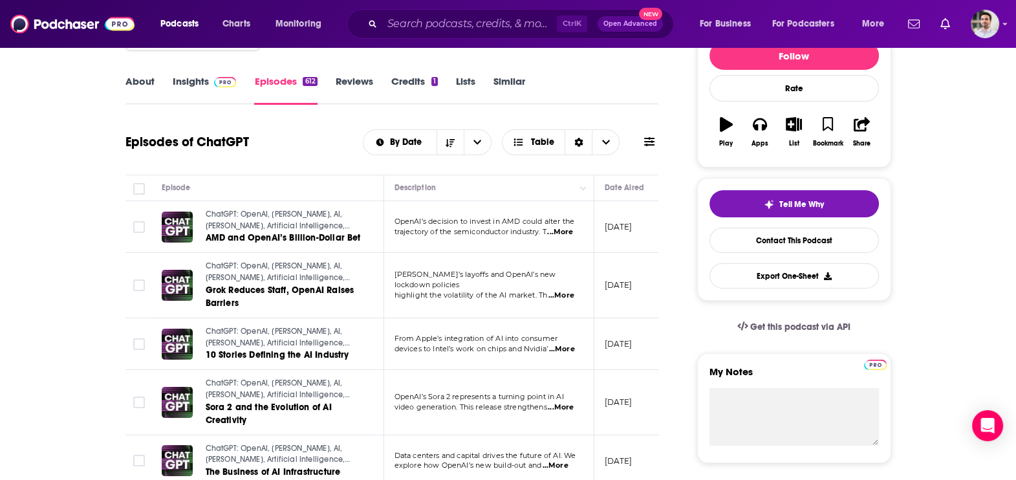
scroll to position [157, 0]
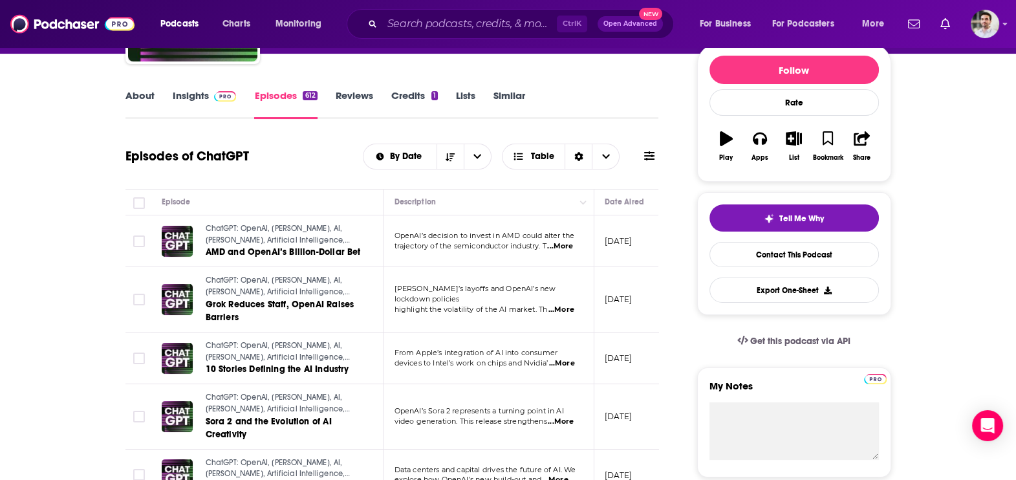
click at [570, 242] on span "...More" at bounding box center [560, 246] width 26 height 10
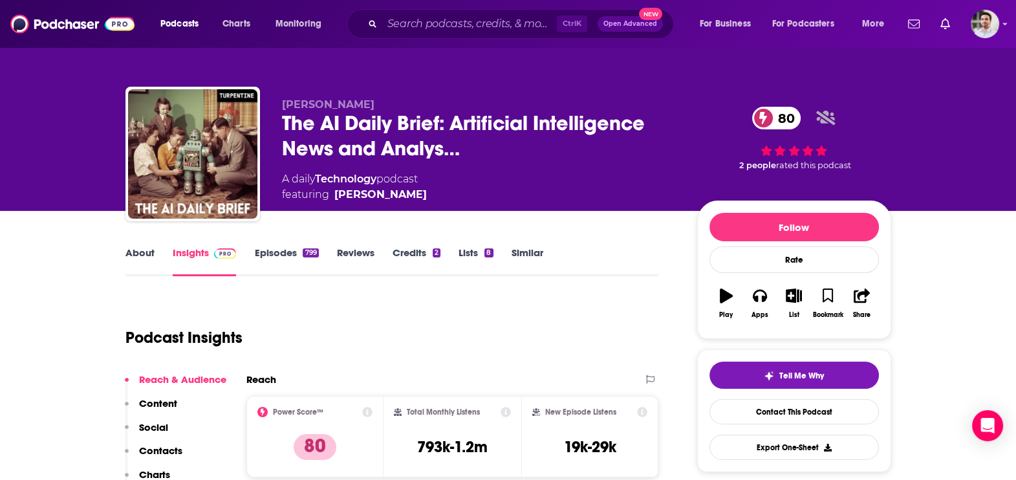
drag, startPoint x: 427, startPoint y: 98, endPoint x: 281, endPoint y: 104, distance: 145.7
click at [282, 104] on p "[PERSON_NAME]" at bounding box center [479, 104] width 395 height 12
copy span "[PERSON_NAME]"
click at [171, 445] on p "Contacts" at bounding box center [160, 451] width 43 height 12
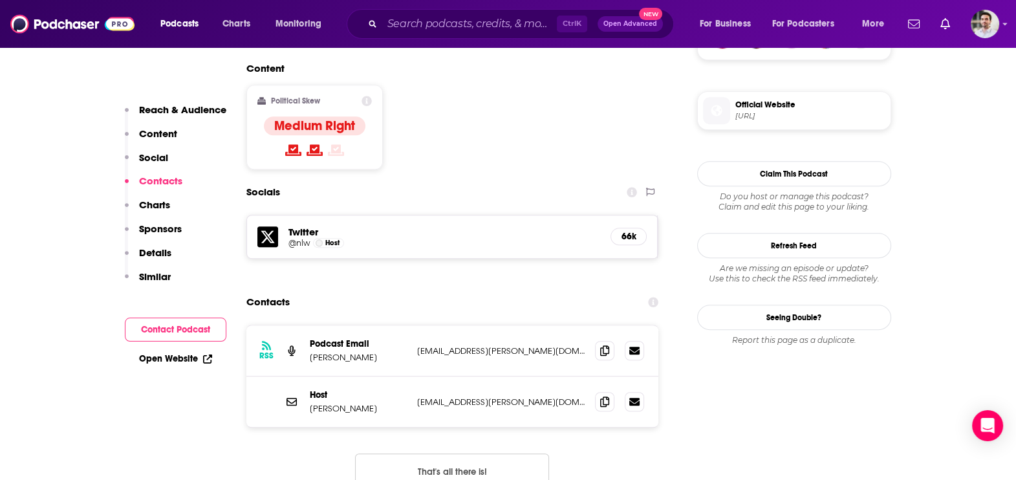
scroll to position [1050, 0]
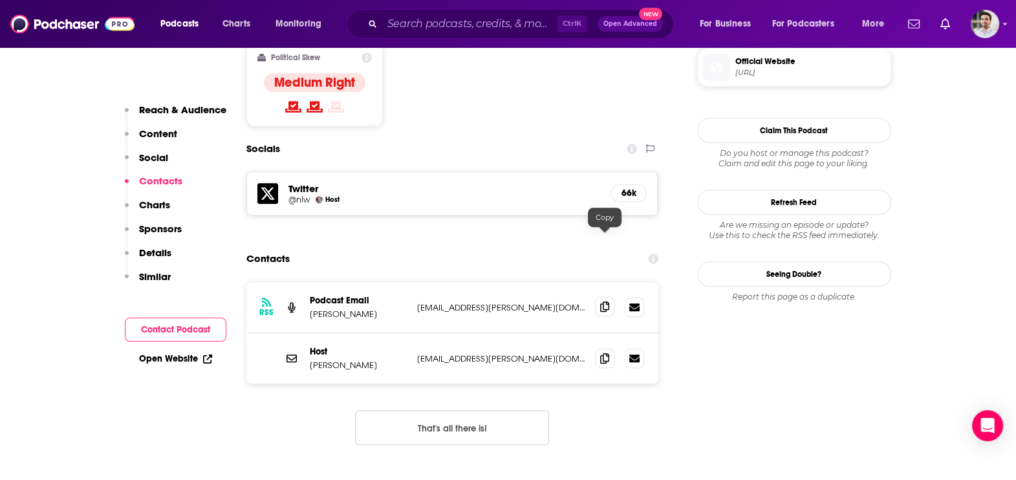
click at [608, 302] on icon at bounding box center [604, 307] width 9 height 10
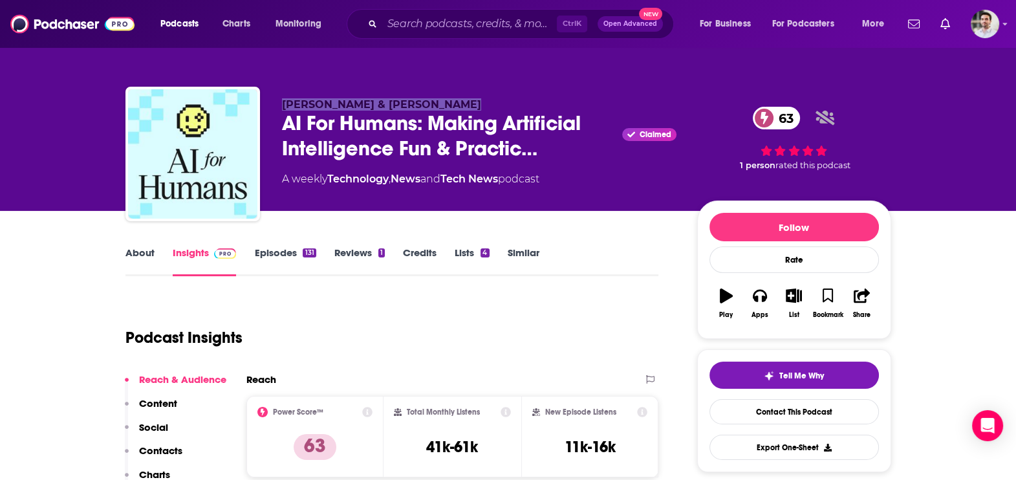
drag, startPoint x: 478, startPoint y: 103, endPoint x: 282, endPoint y: 103, distance: 196.1
click at [282, 103] on p "[PERSON_NAME] & [PERSON_NAME]" at bounding box center [479, 104] width 395 height 12
click at [164, 450] on p "Contacts" at bounding box center [160, 451] width 43 height 12
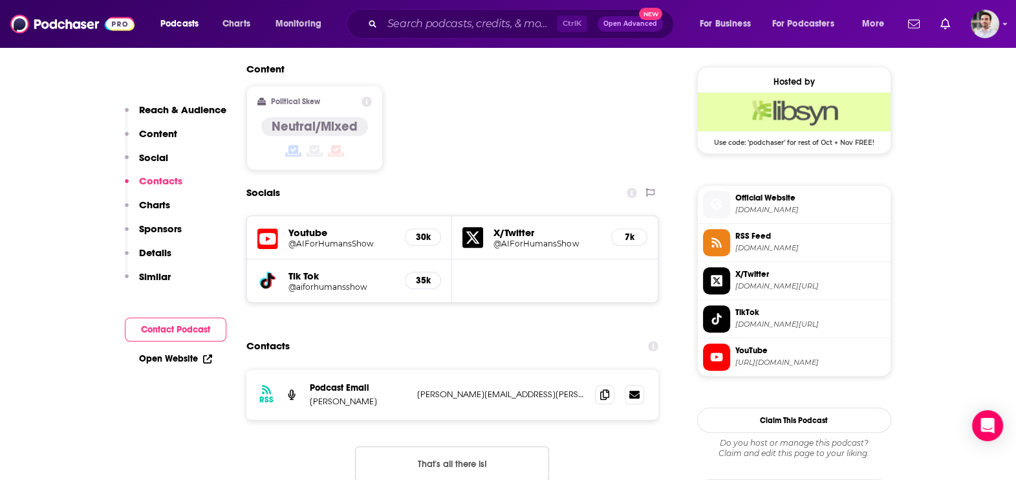
scroll to position [1093, 0]
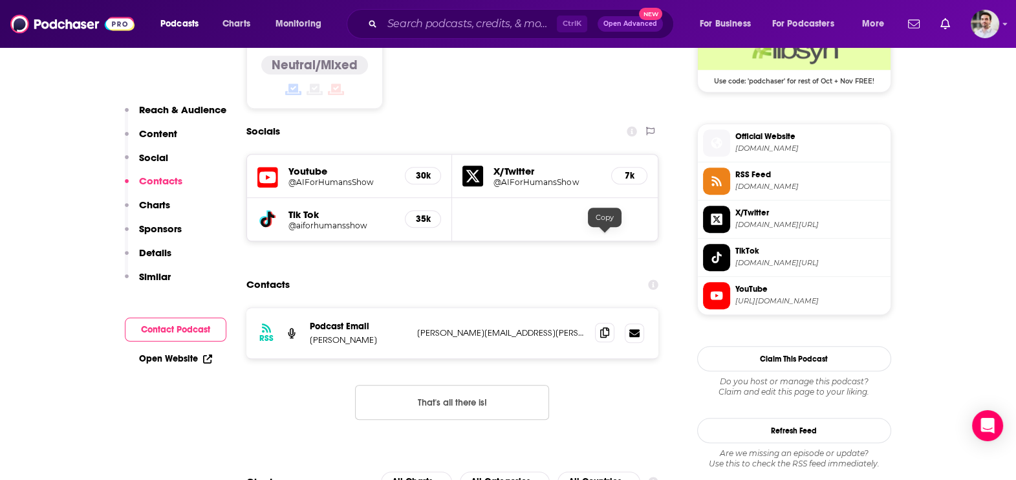
click at [604, 327] on icon at bounding box center [604, 332] width 9 height 10
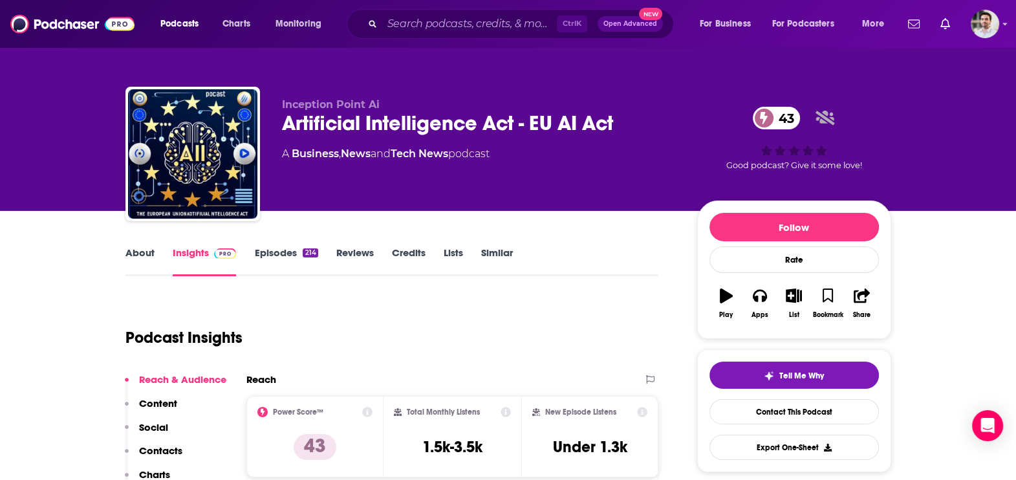
click at [159, 448] on p "Contacts" at bounding box center [160, 451] width 43 height 12
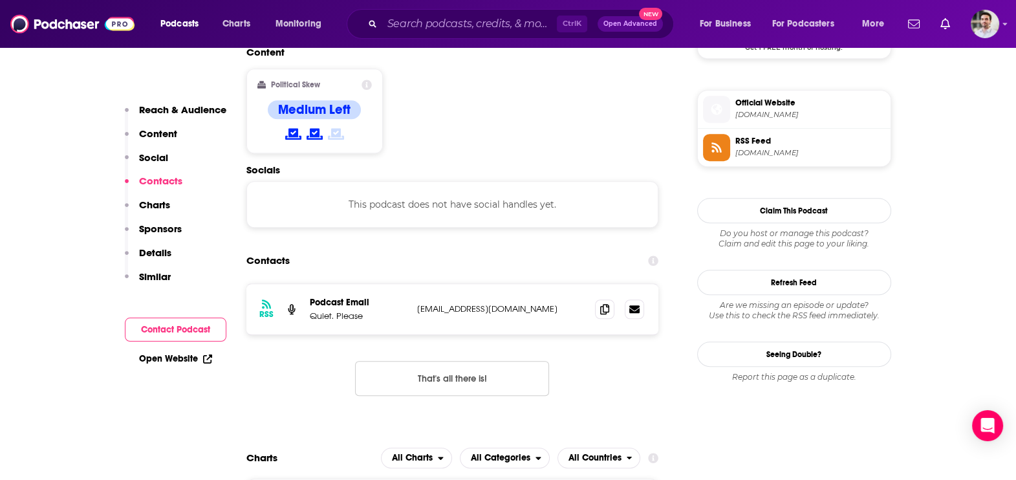
scroll to position [1024, 0]
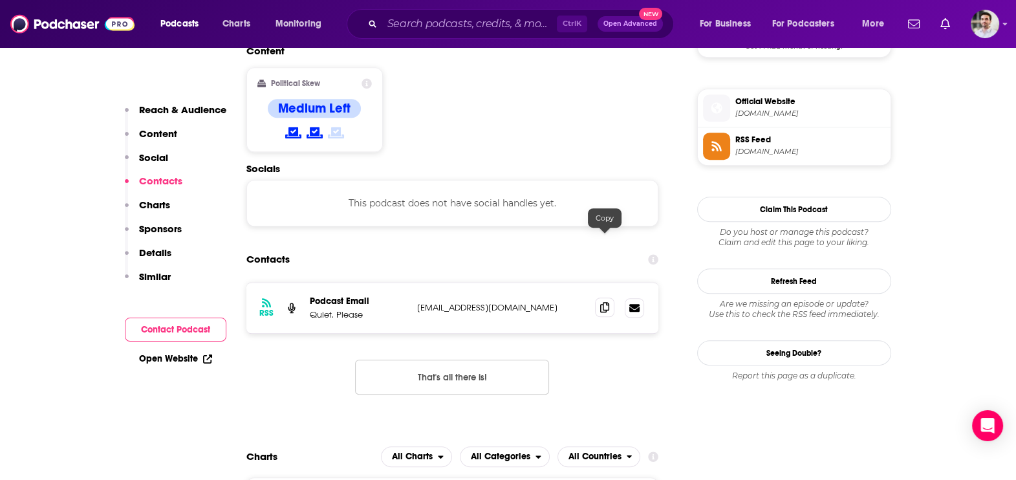
click at [600, 302] on icon at bounding box center [604, 307] width 9 height 10
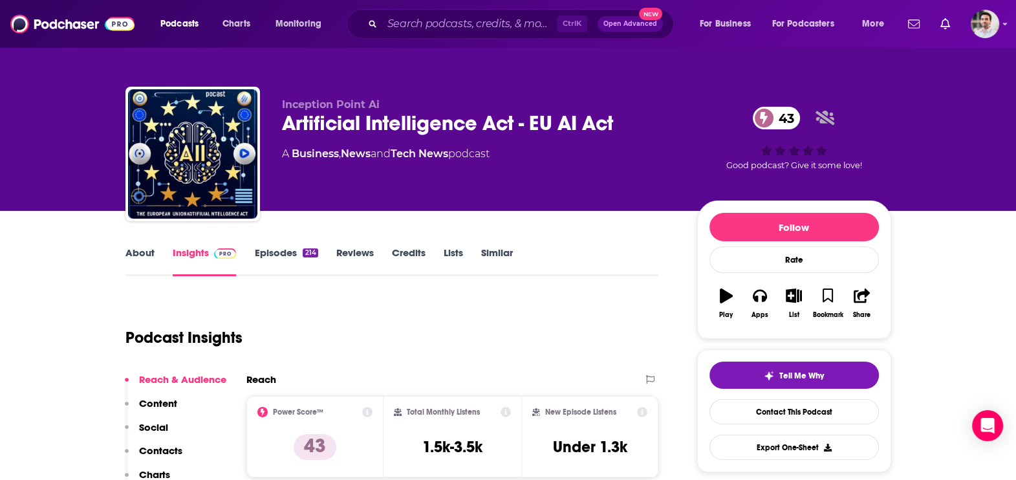
click at [144, 249] on link "About" at bounding box center [140, 262] width 29 height 30
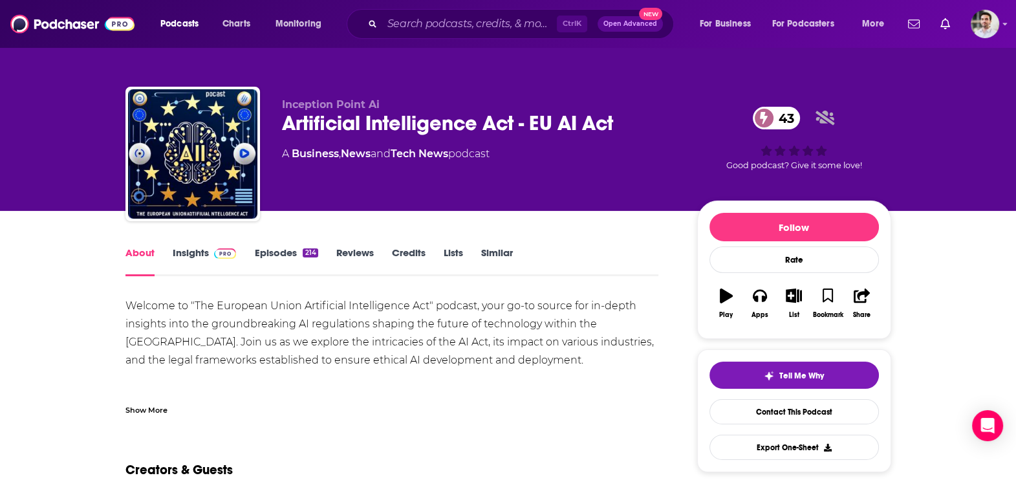
click at [149, 414] on div "Show More" at bounding box center [147, 409] width 42 height 12
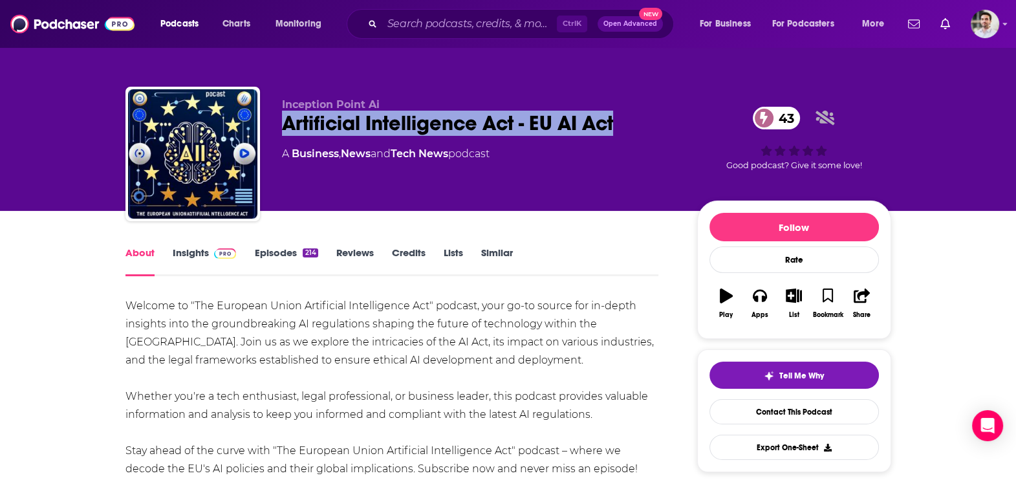
drag, startPoint x: 282, startPoint y: 126, endPoint x: 628, endPoint y: 133, distance: 346.2
click at [628, 133] on div "Artificial Intelligence Act - EU AI Act 43" at bounding box center [479, 123] width 395 height 25
copy h1 "Artificial Intelligence Act - EU AI Act"
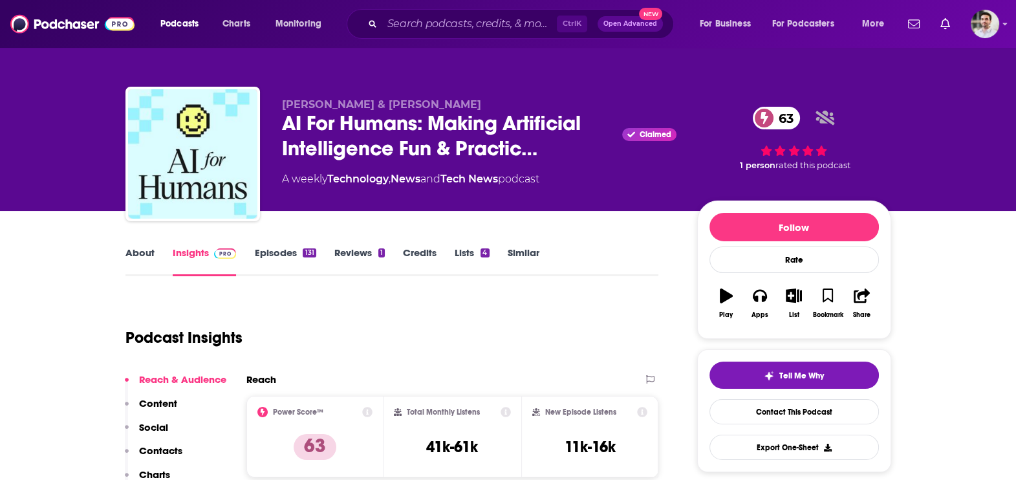
click at [165, 452] on p "Contacts" at bounding box center [160, 451] width 43 height 12
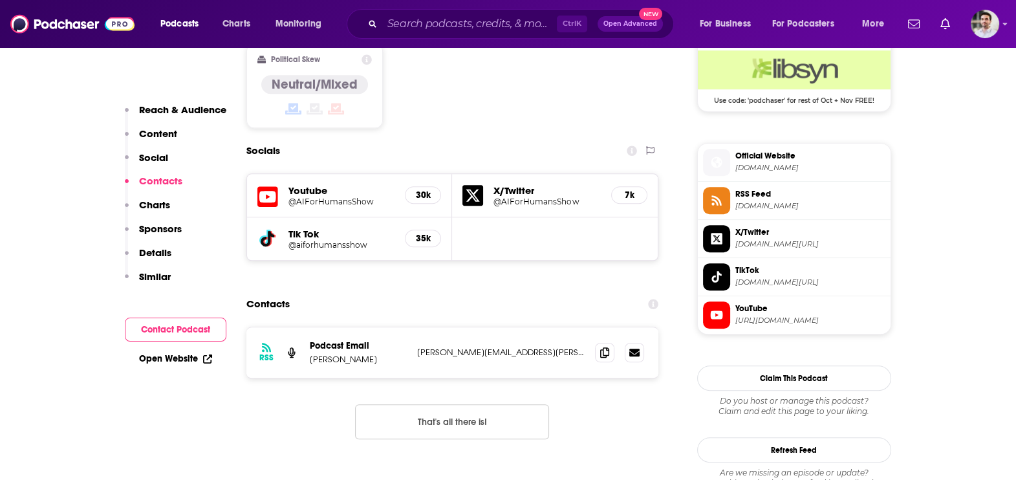
scroll to position [1093, 0]
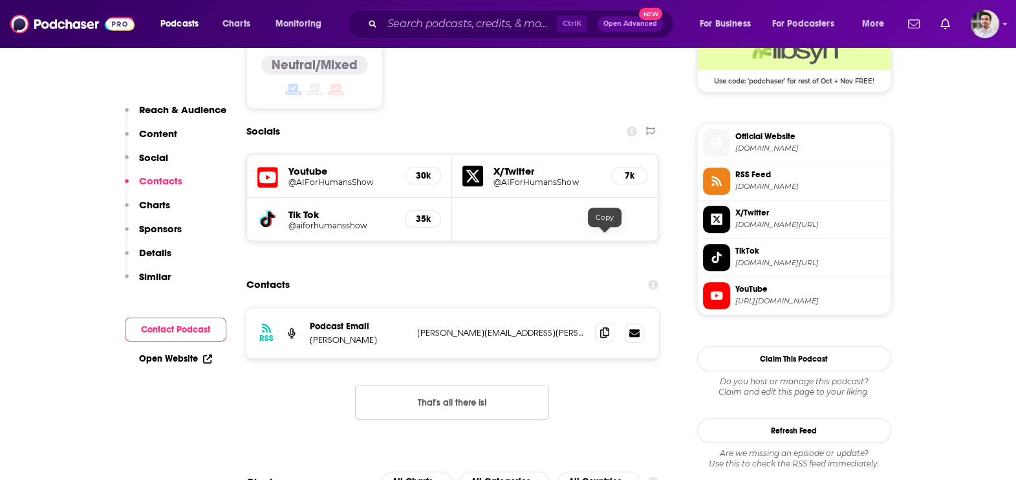
click at [610, 323] on span at bounding box center [604, 332] width 19 height 19
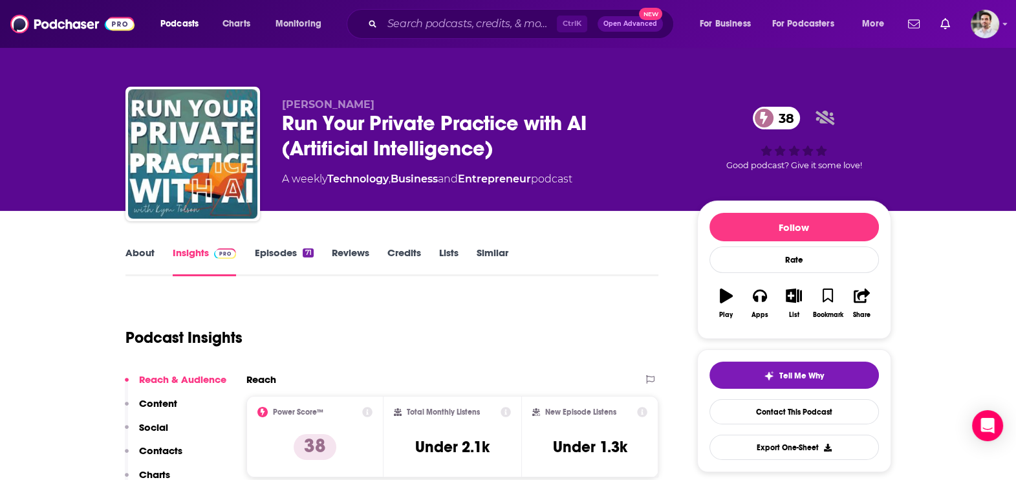
click at [153, 452] on p "Contacts" at bounding box center [160, 451] width 43 height 12
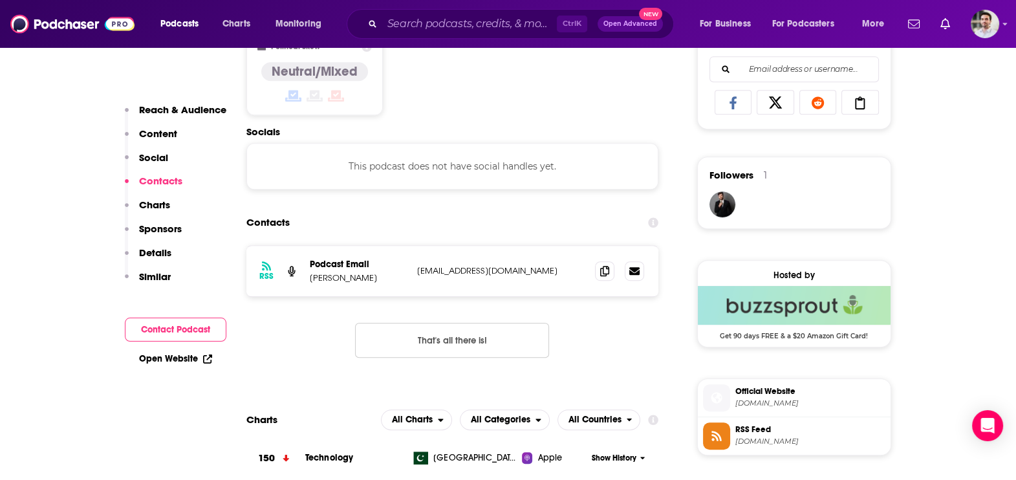
scroll to position [866, 0]
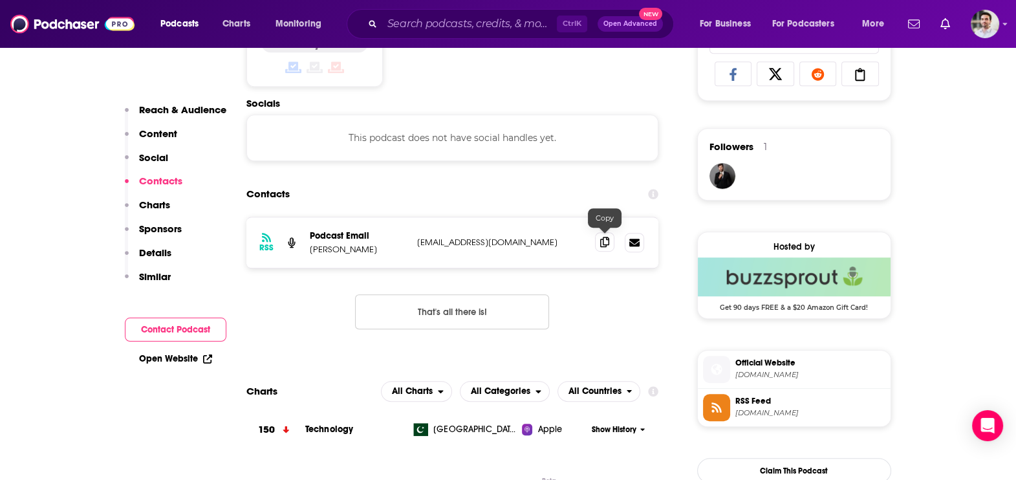
click at [602, 243] on icon at bounding box center [604, 242] width 9 height 10
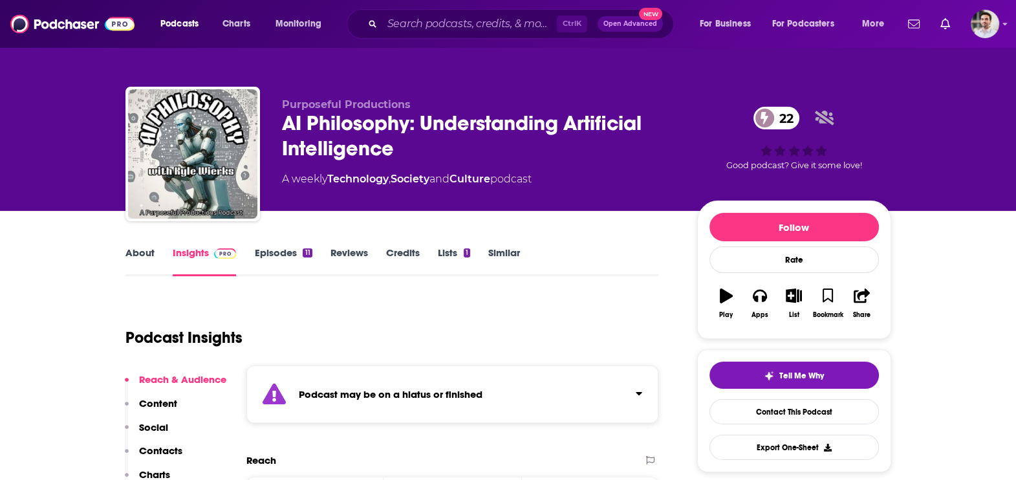
click at [140, 254] on link "About" at bounding box center [140, 262] width 29 height 30
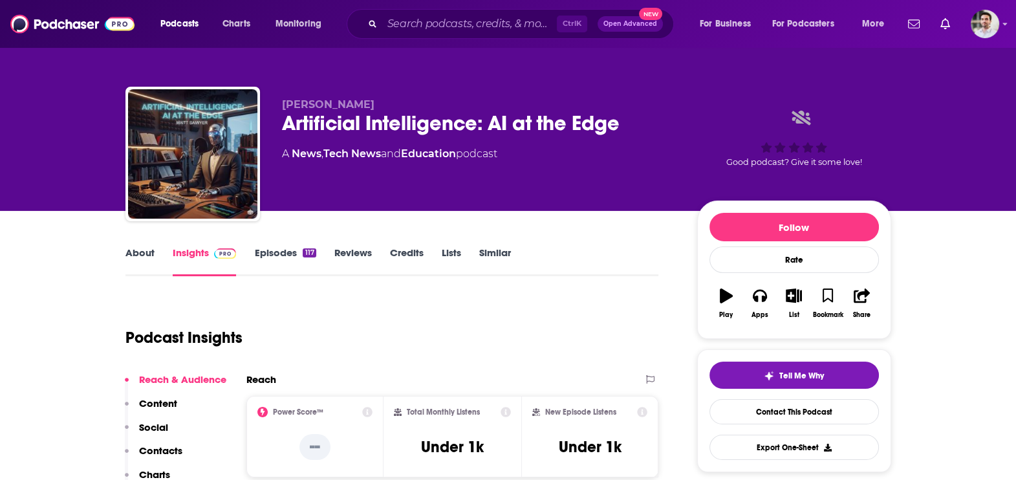
click at [166, 445] on p "Contacts" at bounding box center [160, 451] width 43 height 12
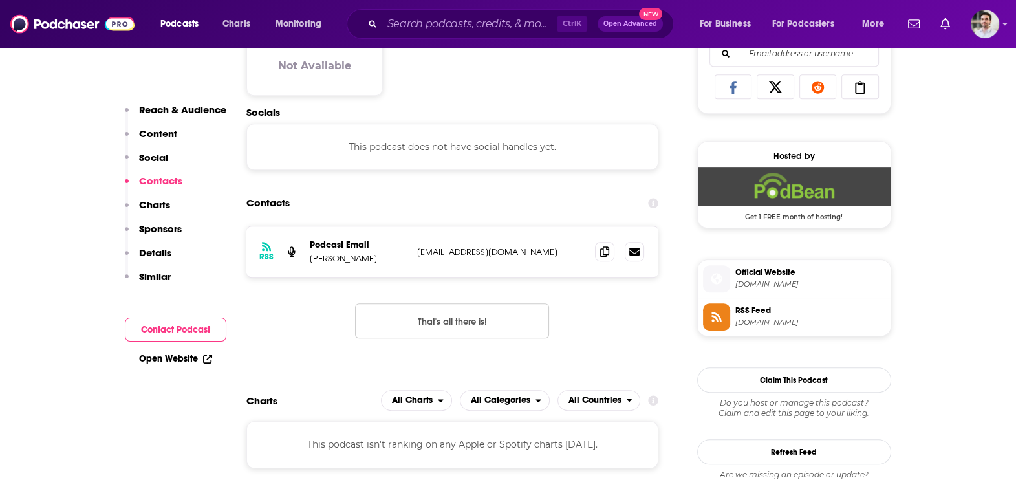
scroll to position [863, 0]
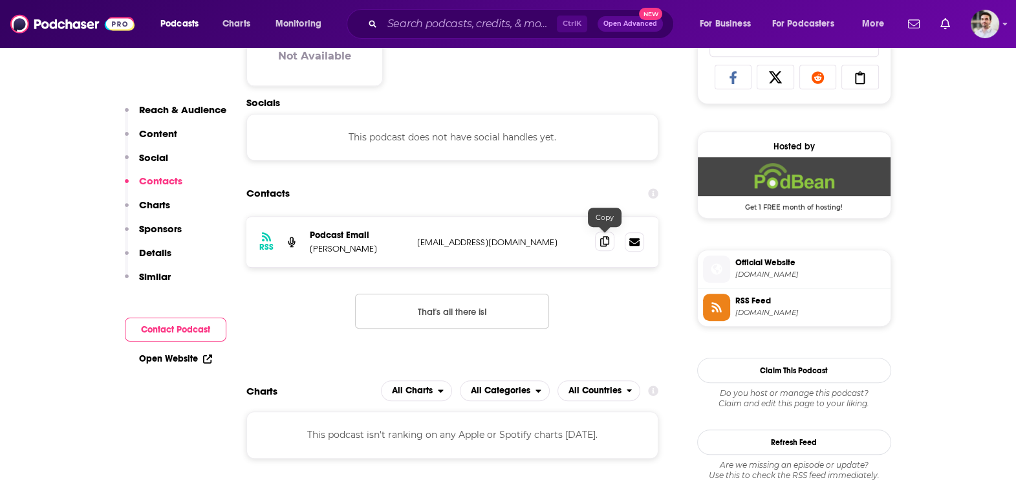
click at [599, 239] on span at bounding box center [604, 241] width 19 height 19
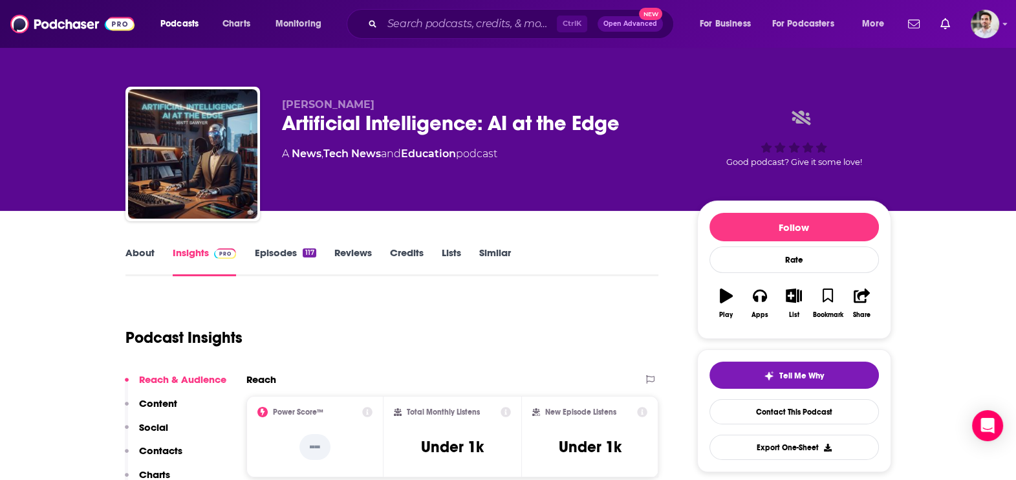
click at [153, 252] on link "About" at bounding box center [140, 262] width 29 height 30
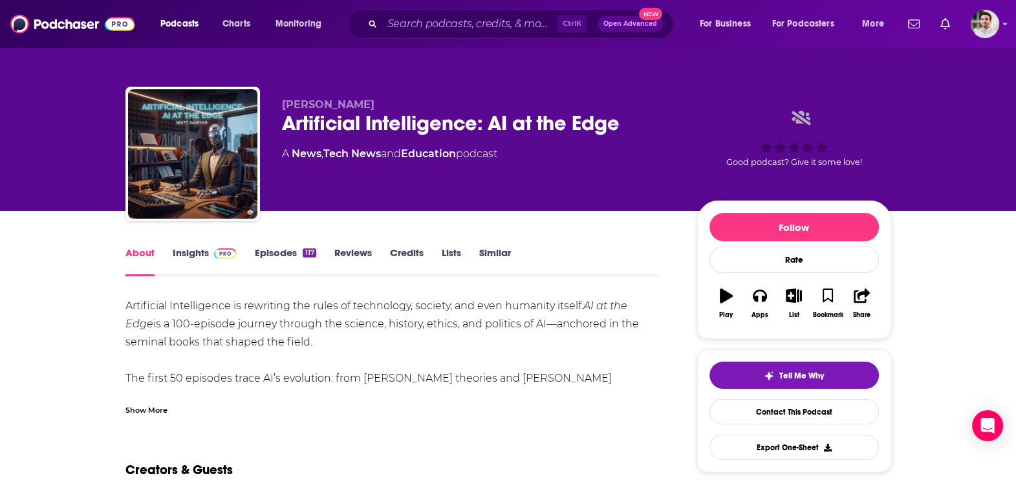
click at [155, 404] on div "Show More" at bounding box center [147, 409] width 42 height 12
